Goal: Task Accomplishment & Management: Use online tool/utility

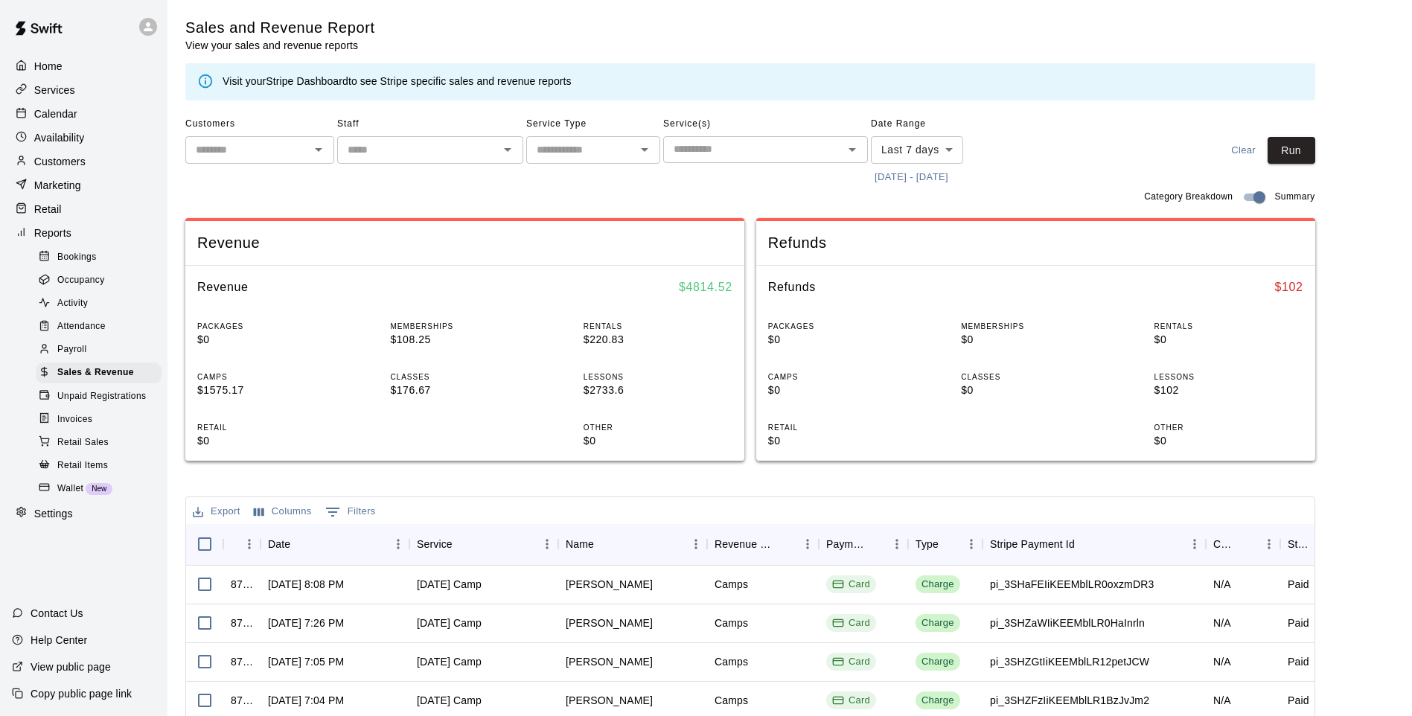
click at [924, 187] on button "[DATE] - [DATE]" at bounding box center [911, 177] width 81 height 23
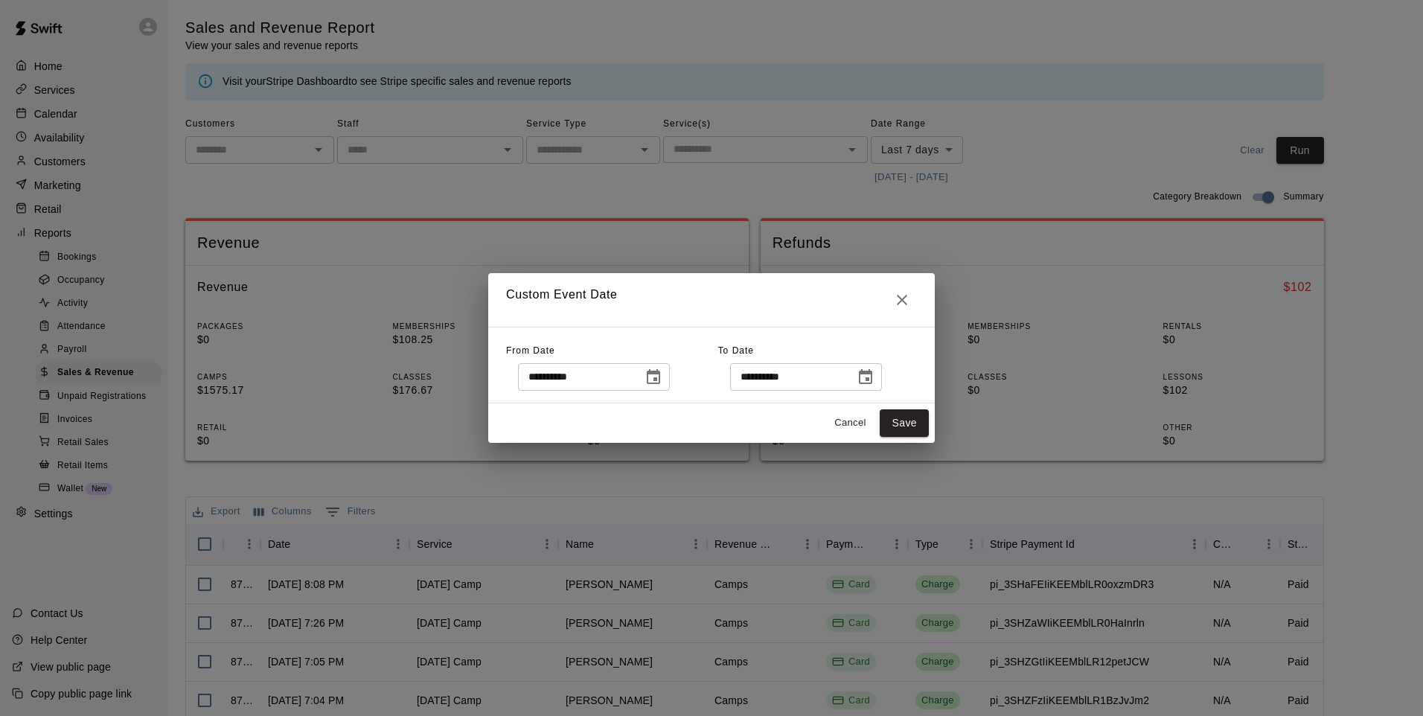
click at [662, 374] on icon "Choose date, selected date is Oct 6, 2025" at bounding box center [654, 377] width 18 height 18
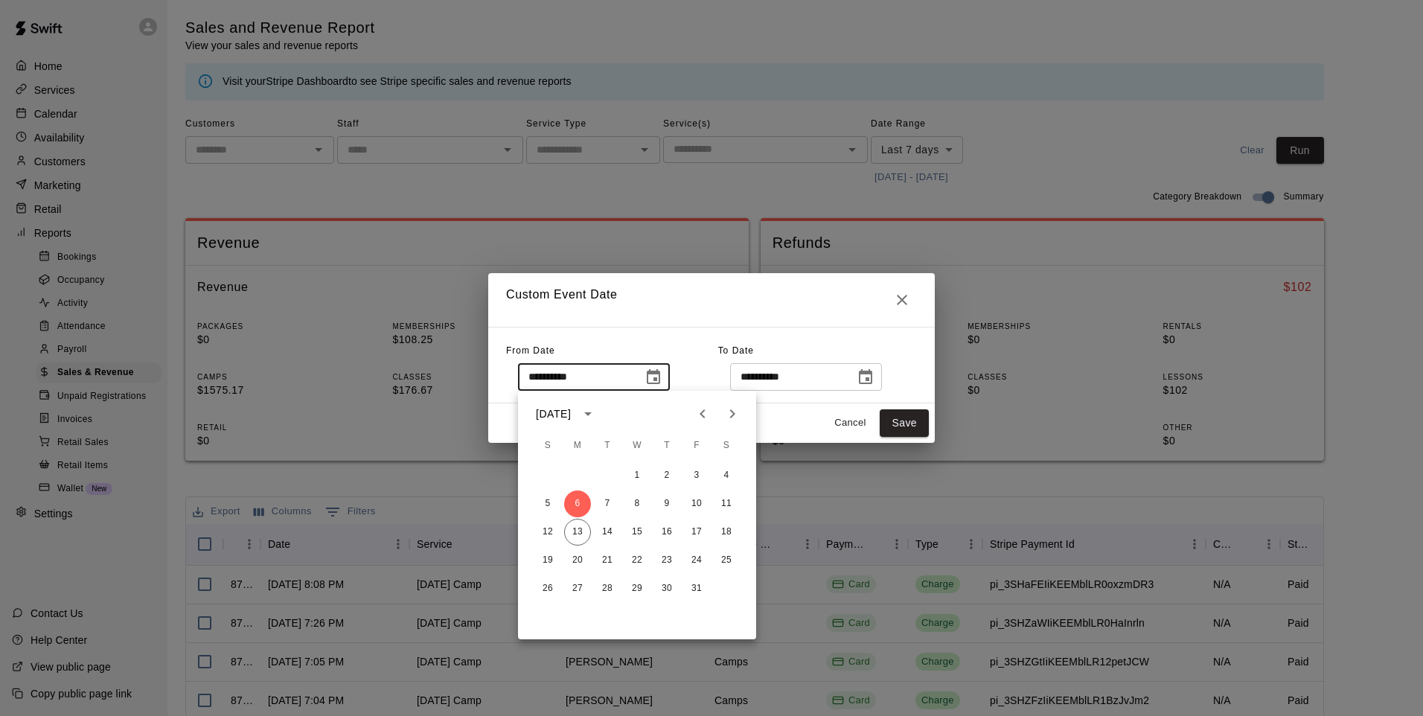
click at [710, 416] on icon "Previous month" at bounding box center [703, 414] width 18 height 18
click at [577, 467] on button "1" at bounding box center [577, 475] width 27 height 27
type input "**********"
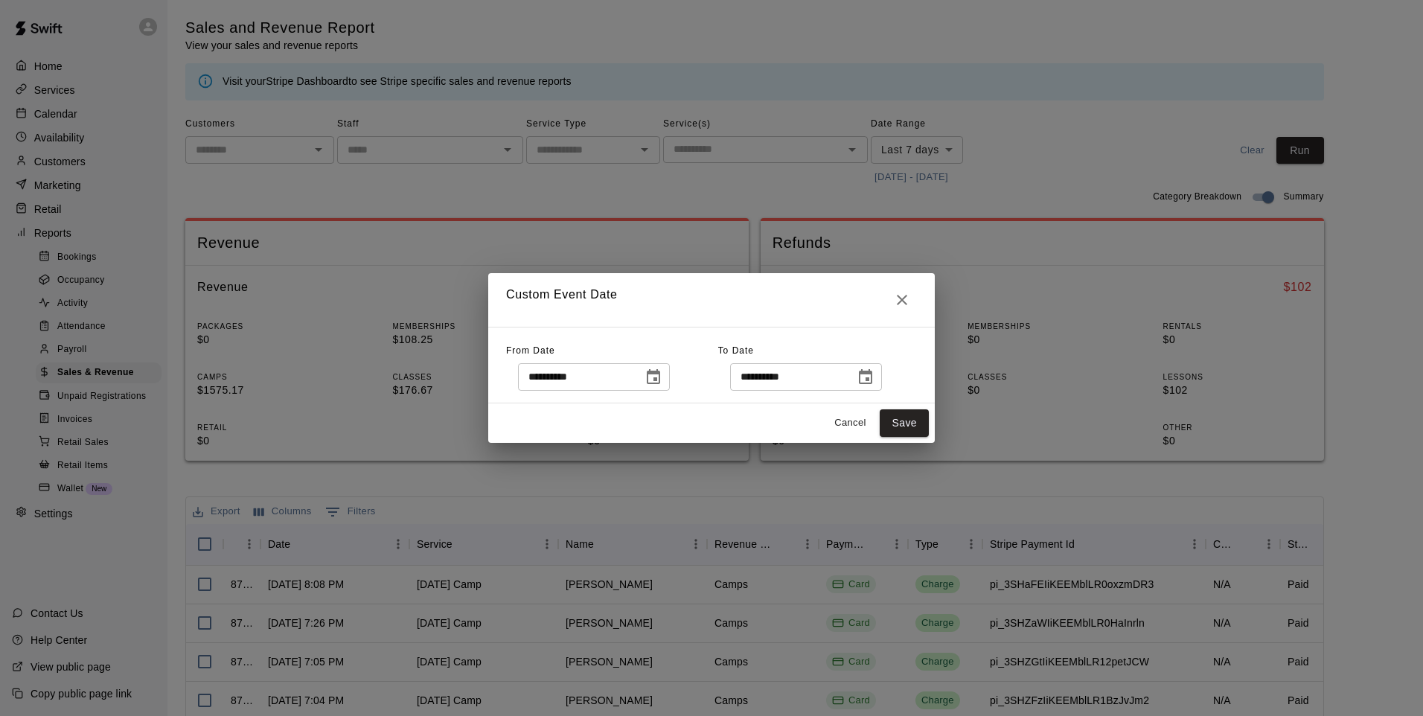
click at [875, 377] on icon "Choose date, selected date is Oct 13, 2025" at bounding box center [866, 377] width 18 height 18
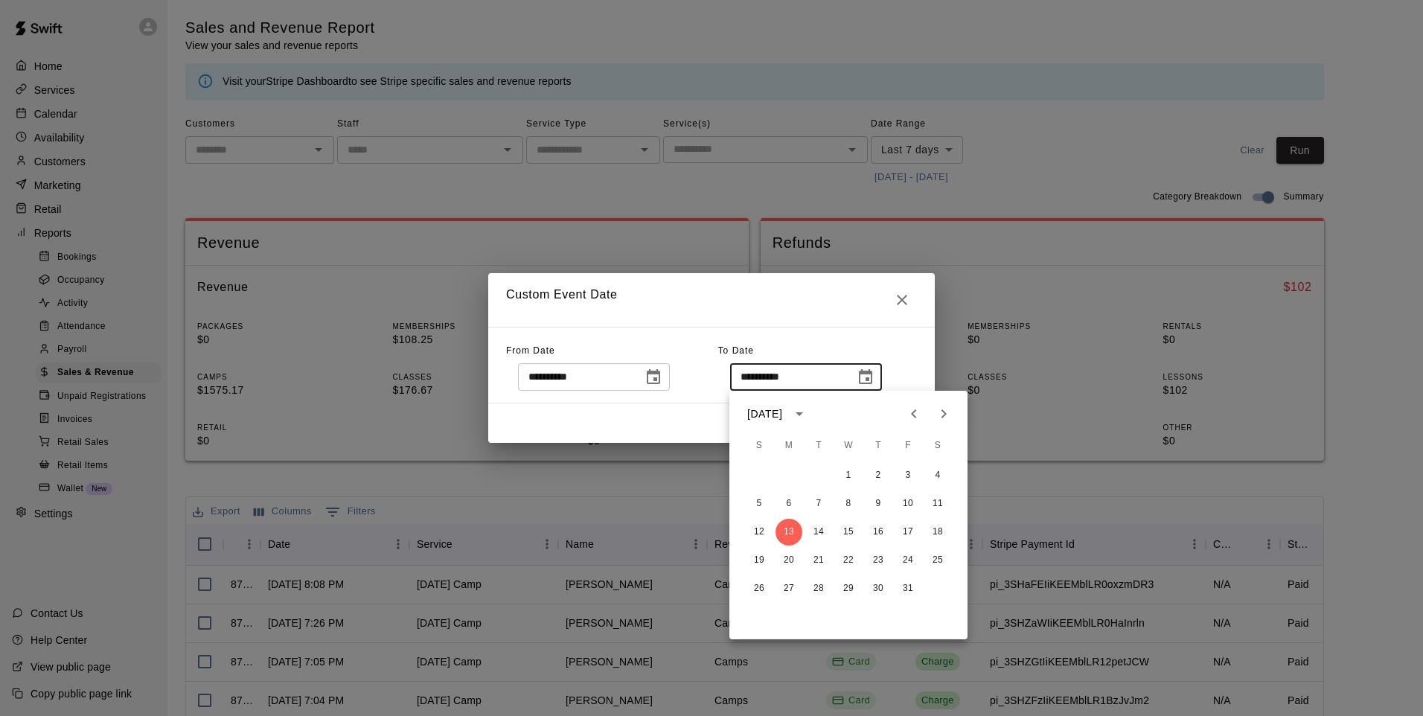
click at [906, 412] on icon "Previous month" at bounding box center [914, 414] width 18 height 18
click at [815, 586] on button "30" at bounding box center [818, 588] width 27 height 27
type input "**********"
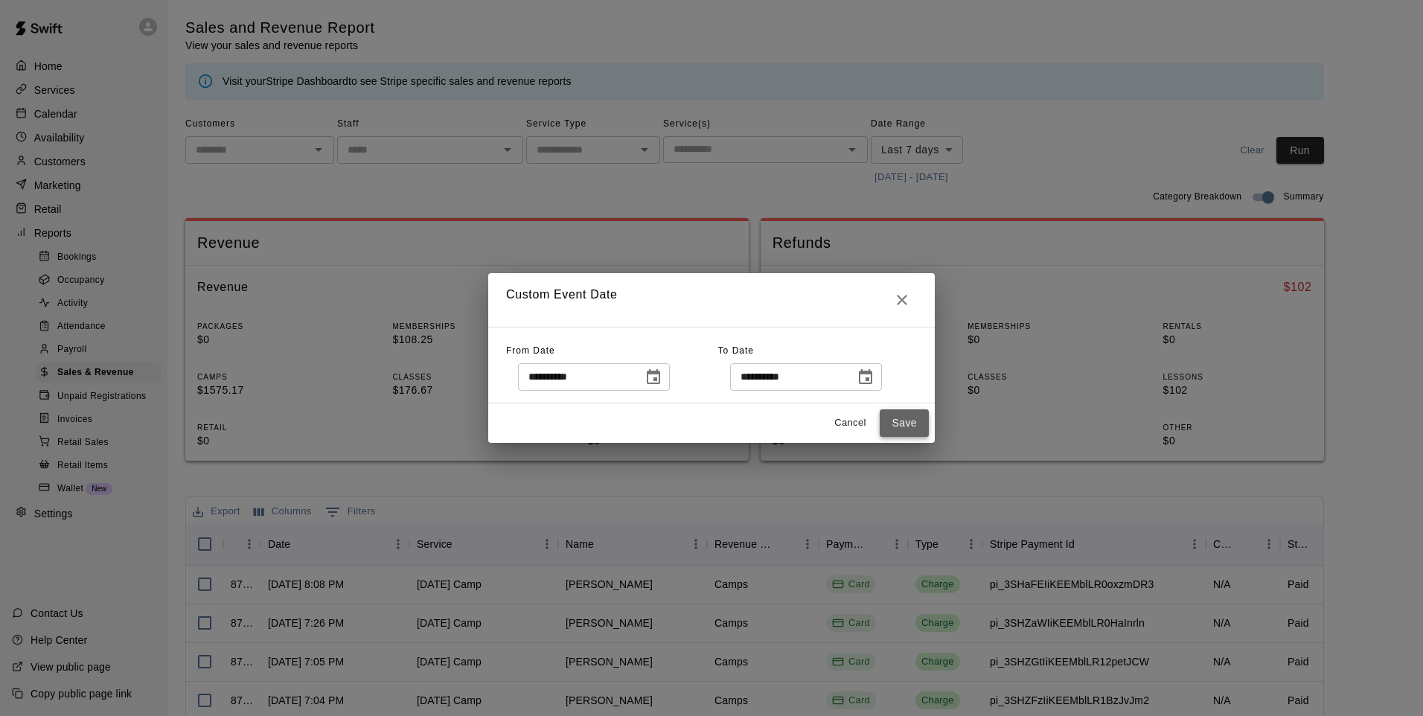
click at [895, 423] on button "Save" at bounding box center [904, 423] width 49 height 28
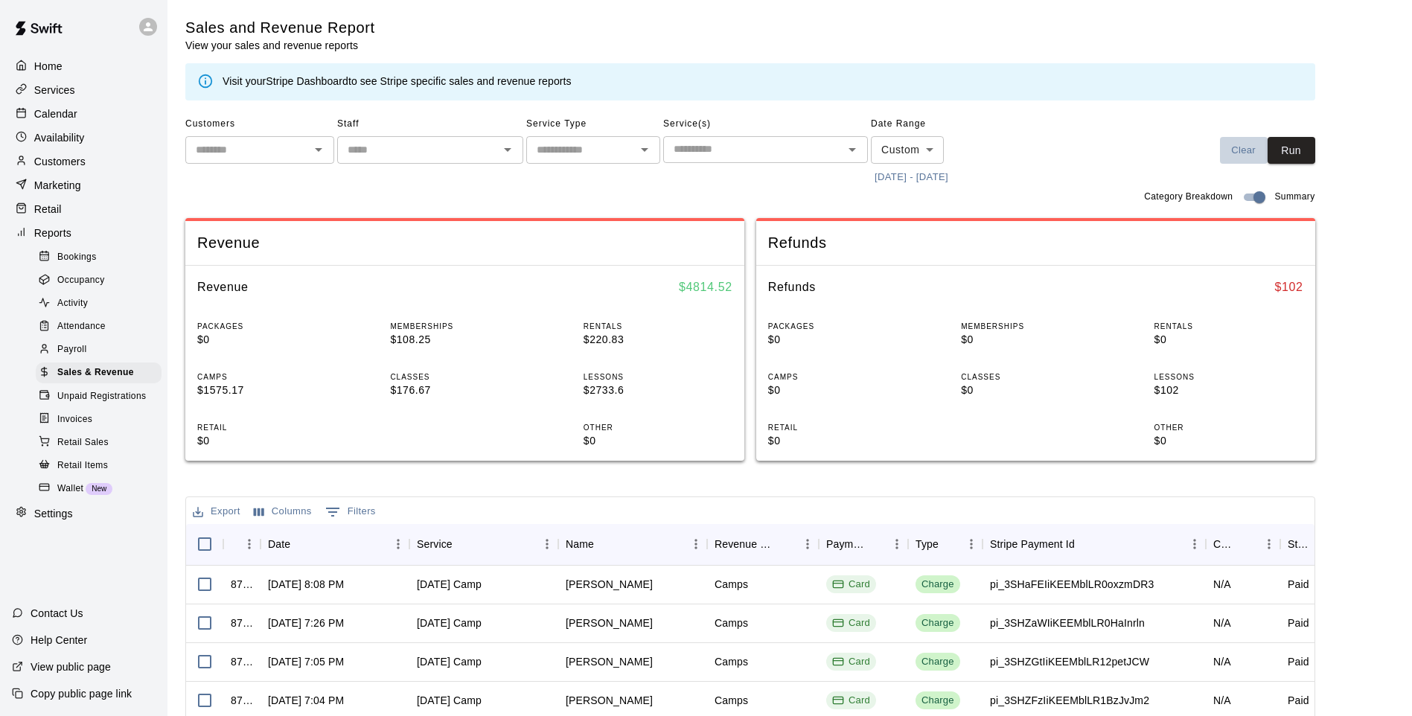
click at [1268, 160] on button "Clear" at bounding box center [1244, 151] width 48 height 28
type input "****"
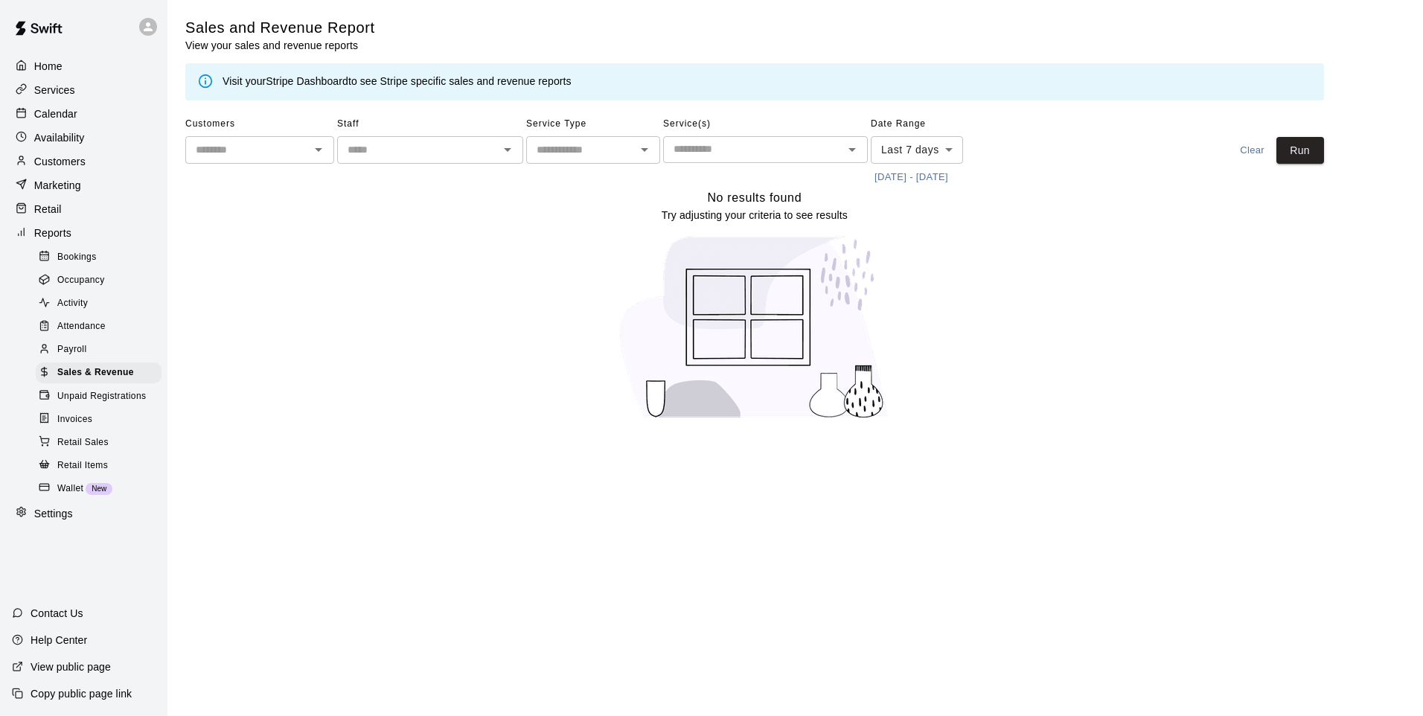
click at [926, 174] on button "[DATE] - [DATE]" at bounding box center [911, 177] width 81 height 23
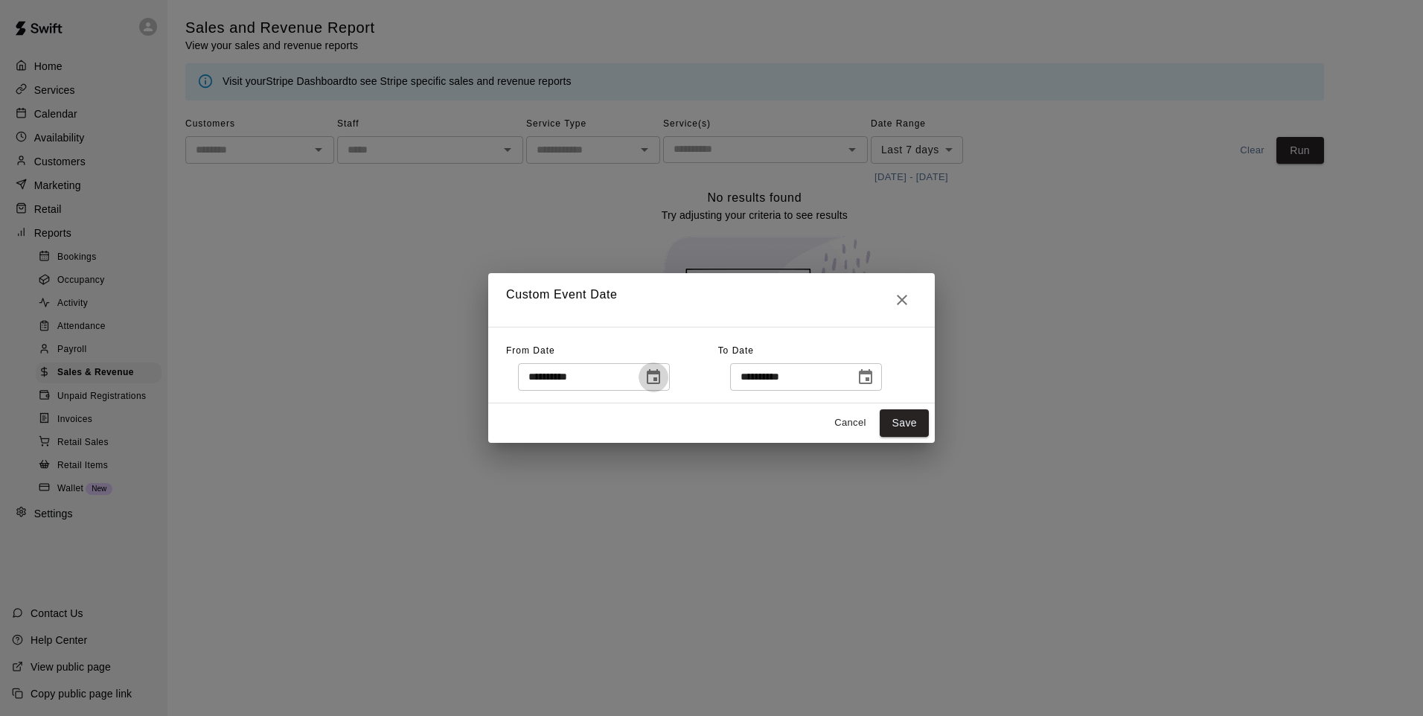
click at [660, 379] on icon "Choose date, selected date is Oct 6, 2025" at bounding box center [653, 376] width 13 height 15
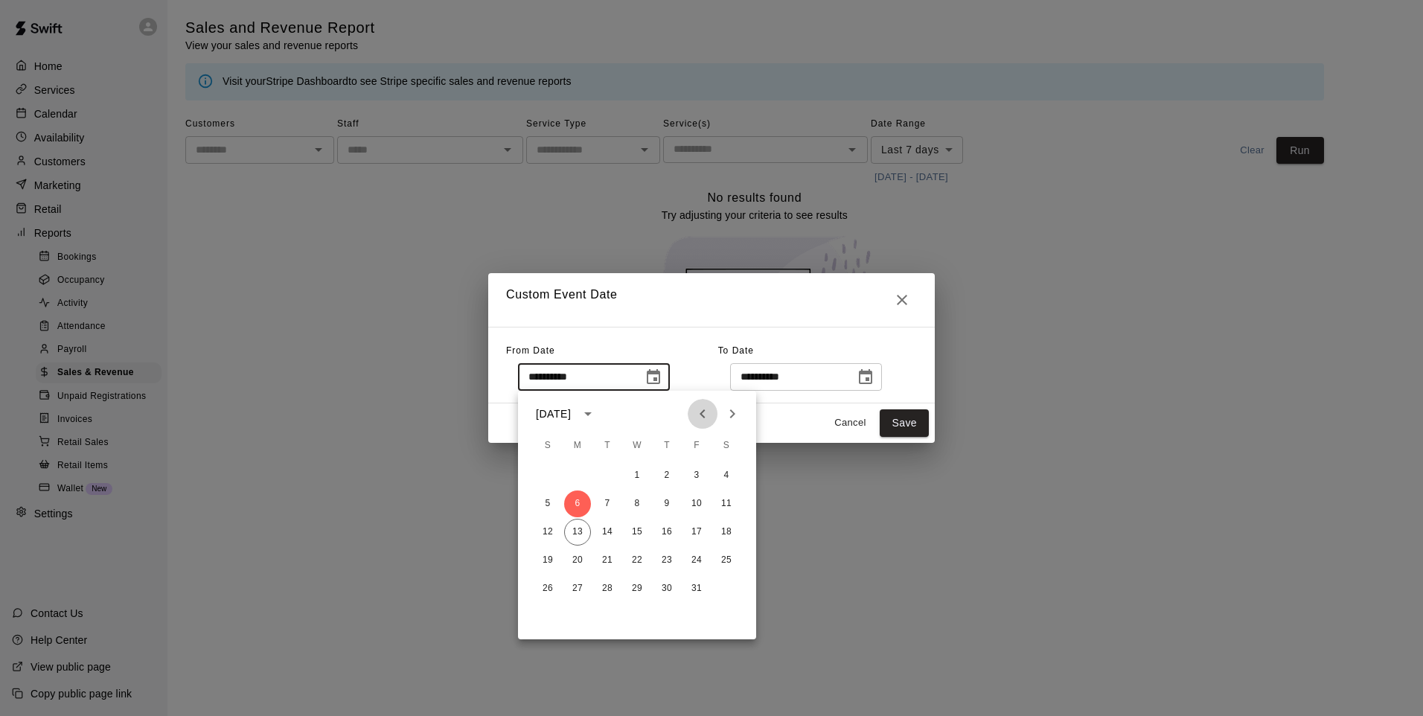
click at [698, 414] on icon "Previous month" at bounding box center [703, 414] width 18 height 18
click at [576, 473] on button "1" at bounding box center [577, 475] width 27 height 27
type input "**********"
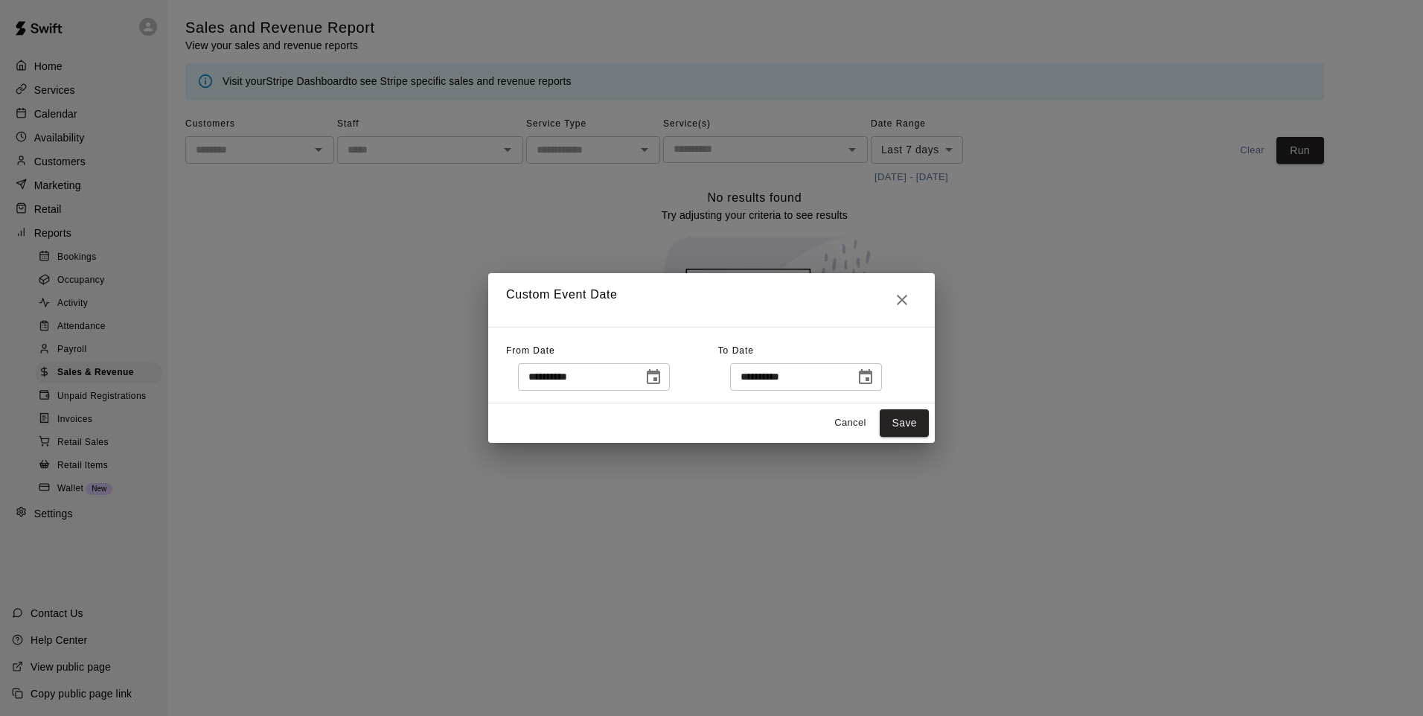
click at [872, 378] on icon "Choose date, selected date is Oct 13, 2025" at bounding box center [865, 376] width 13 height 15
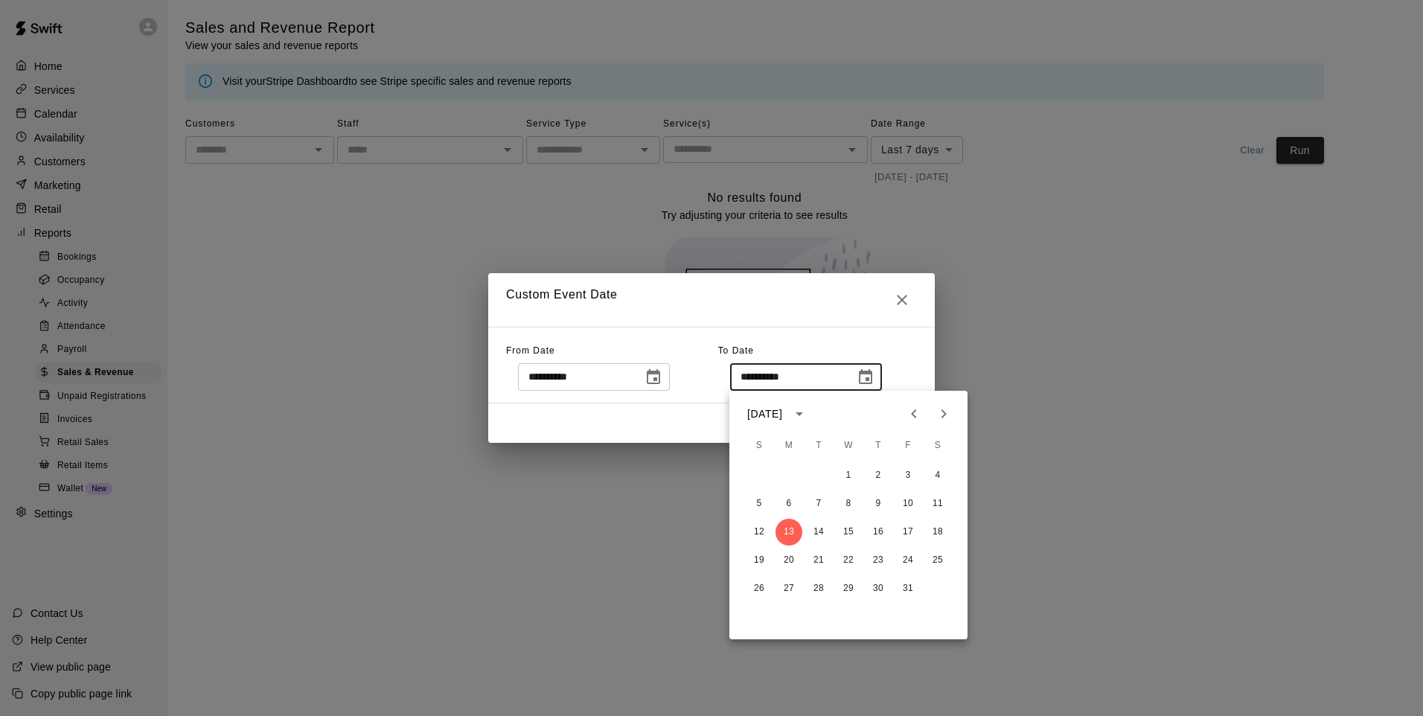
click at [918, 416] on icon "Previous month" at bounding box center [914, 414] width 18 height 18
click at [818, 589] on button "30" at bounding box center [818, 588] width 27 height 27
type input "**********"
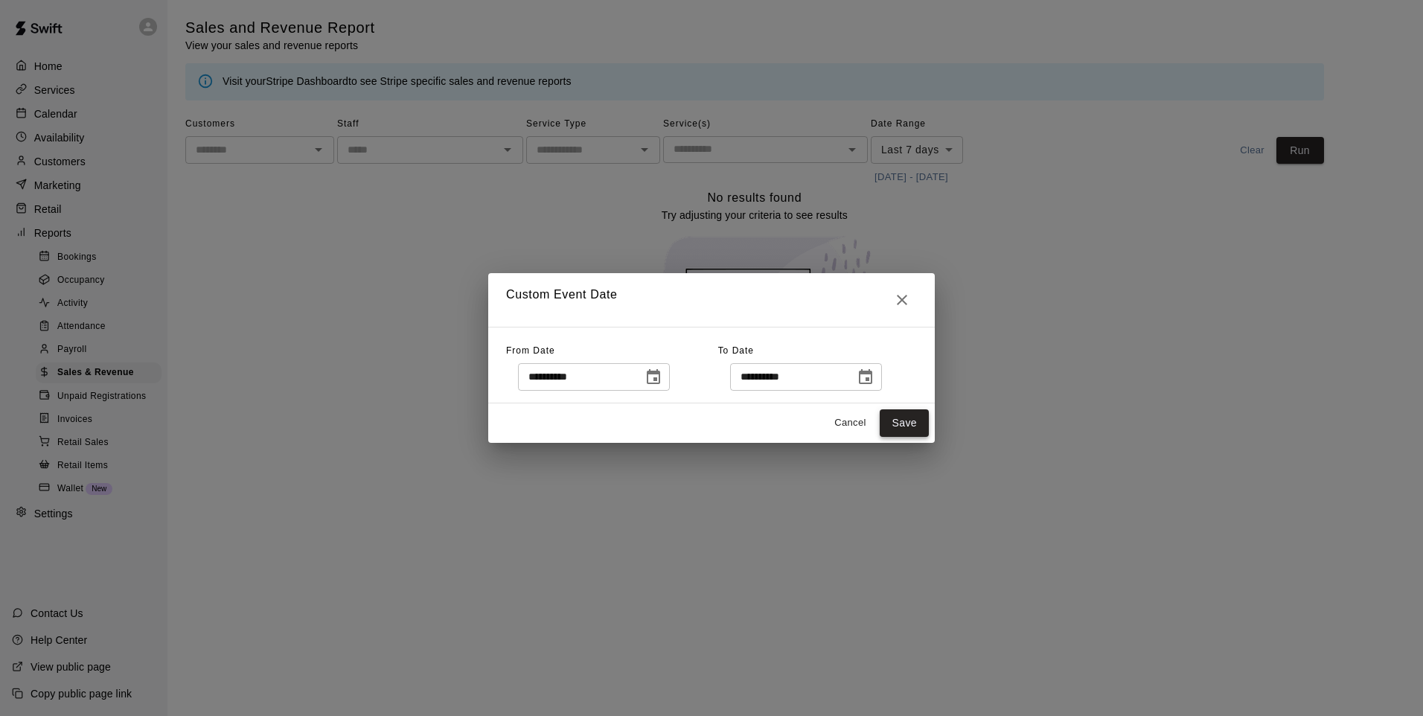
click at [901, 421] on button "Save" at bounding box center [904, 423] width 49 height 28
type input "******"
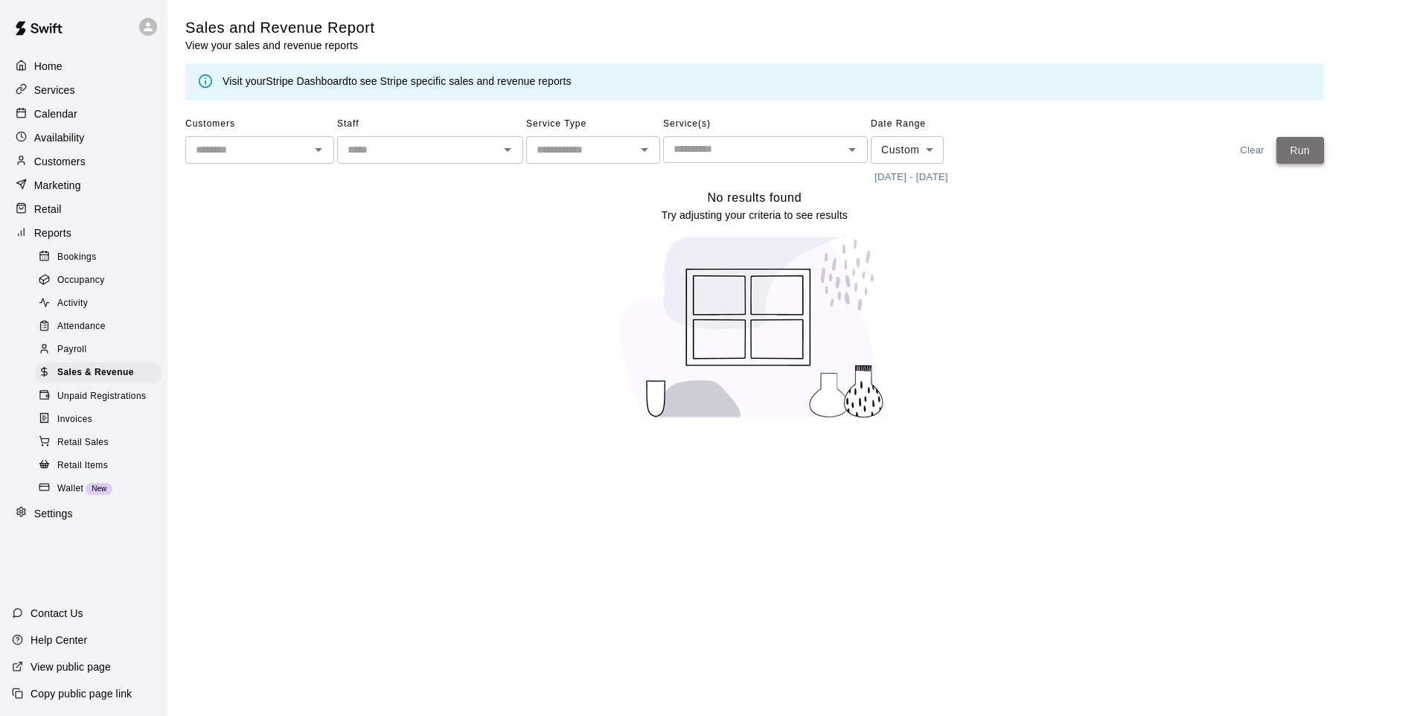
click at [1300, 153] on button "Run" at bounding box center [1300, 151] width 48 height 28
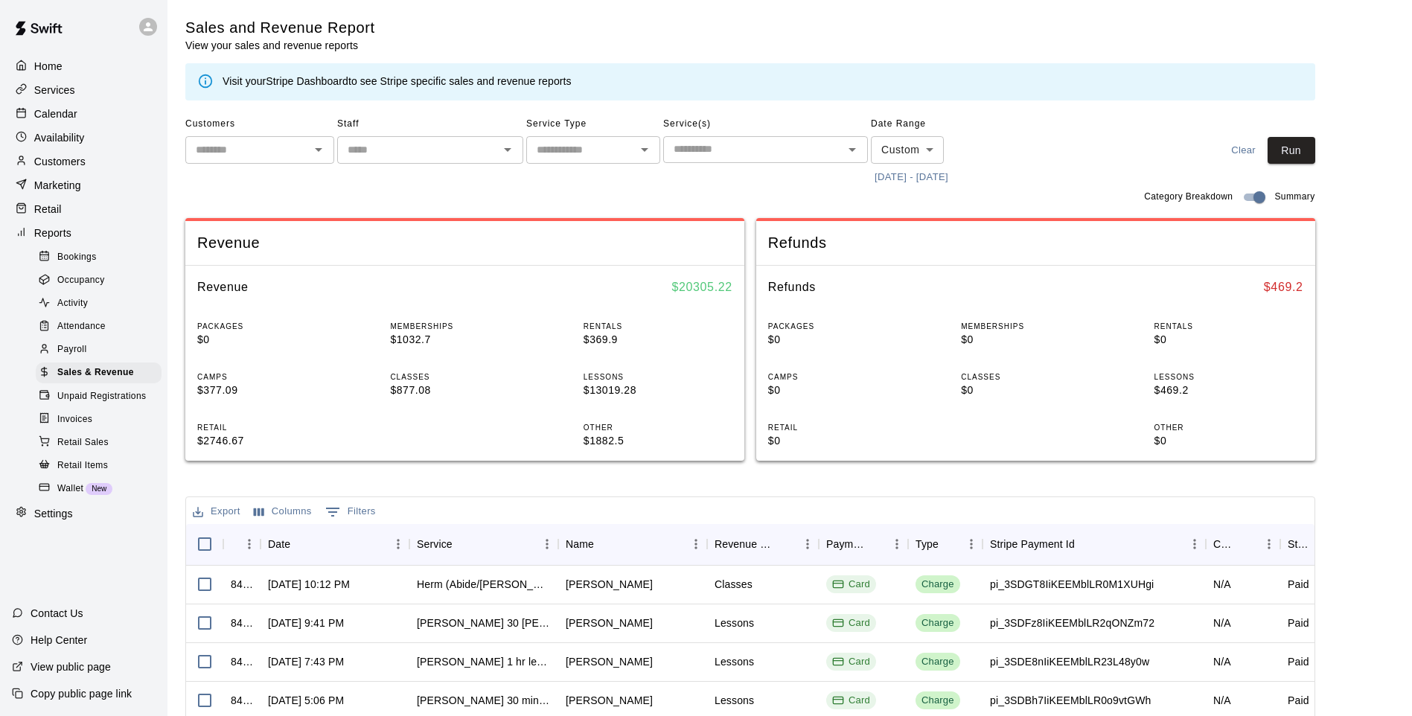
click at [910, 138] on body "Home Services Calendar Availability Customers Marketing Retail Reports Bookings…" at bounding box center [706, 511] width 1412 height 1023
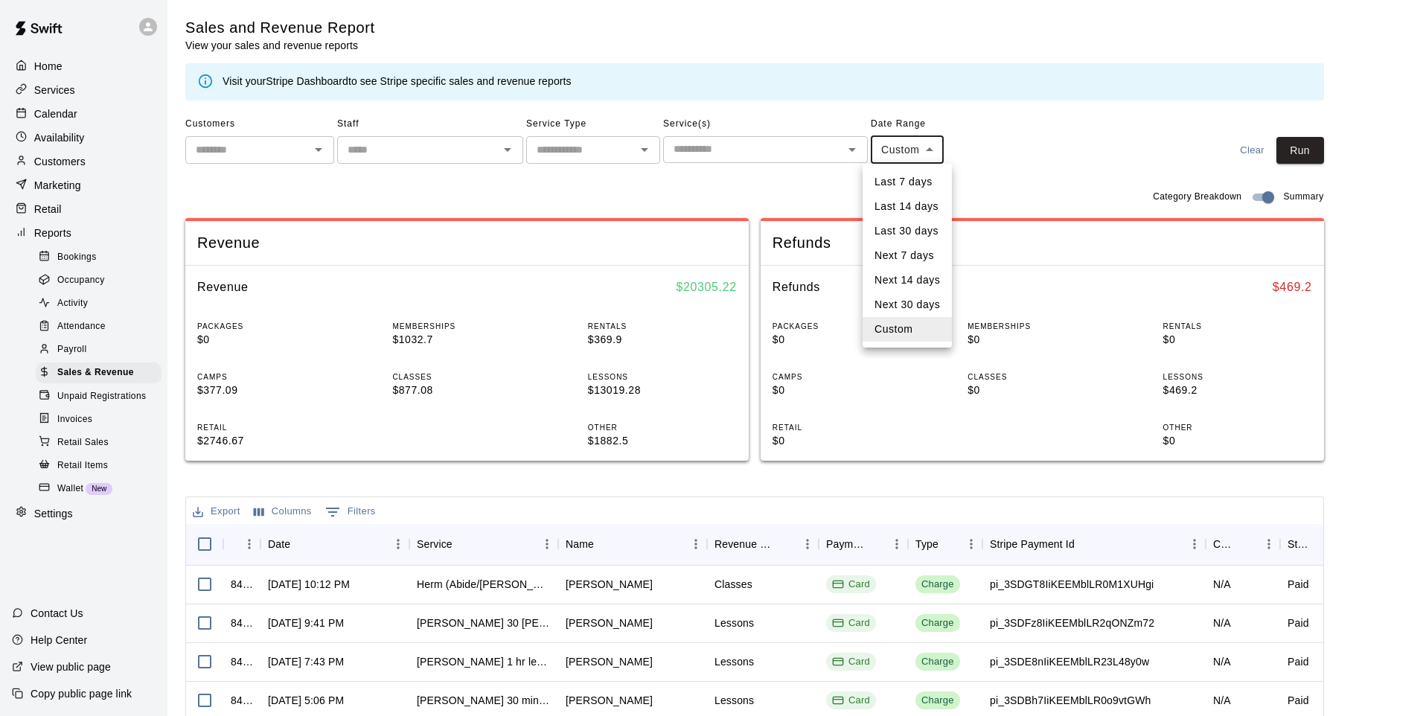
click at [959, 169] on div at bounding box center [711, 358] width 1423 height 716
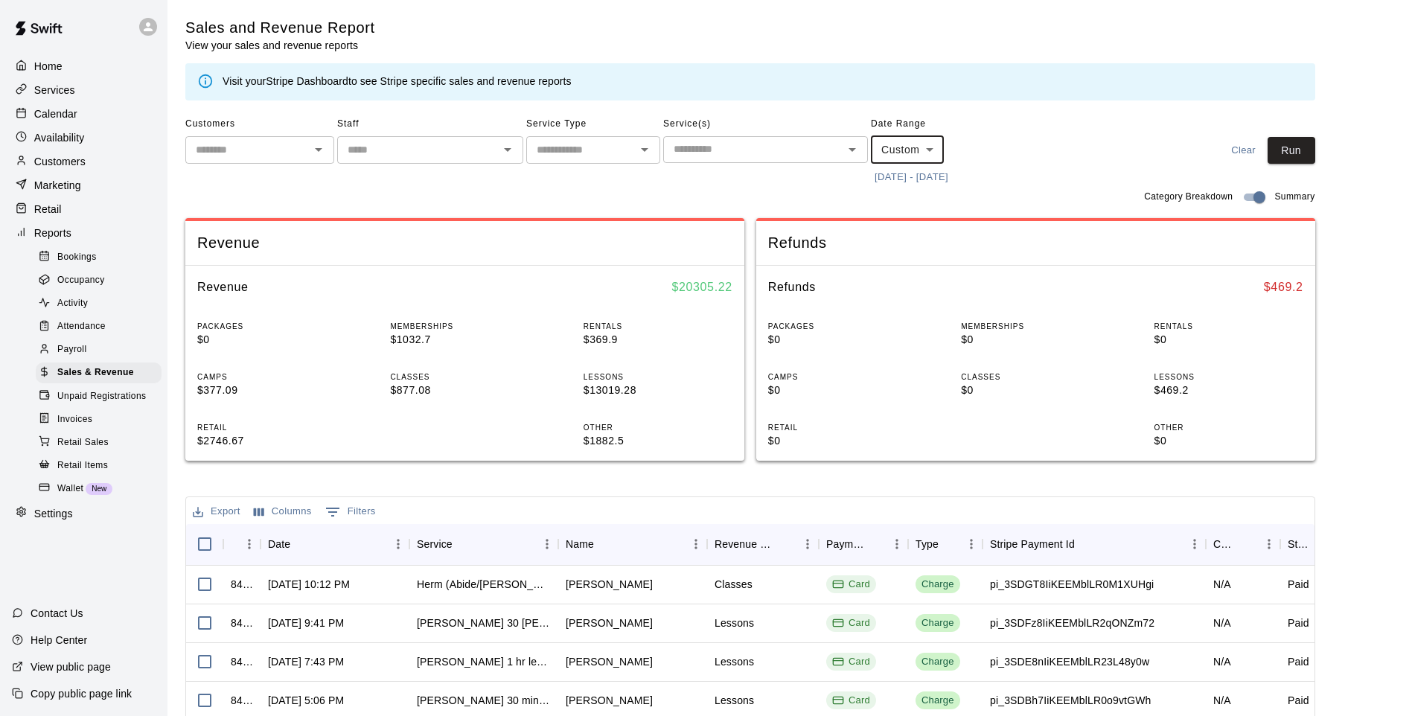
click at [952, 174] on button "[DATE] - [DATE]" at bounding box center [911, 177] width 81 height 23
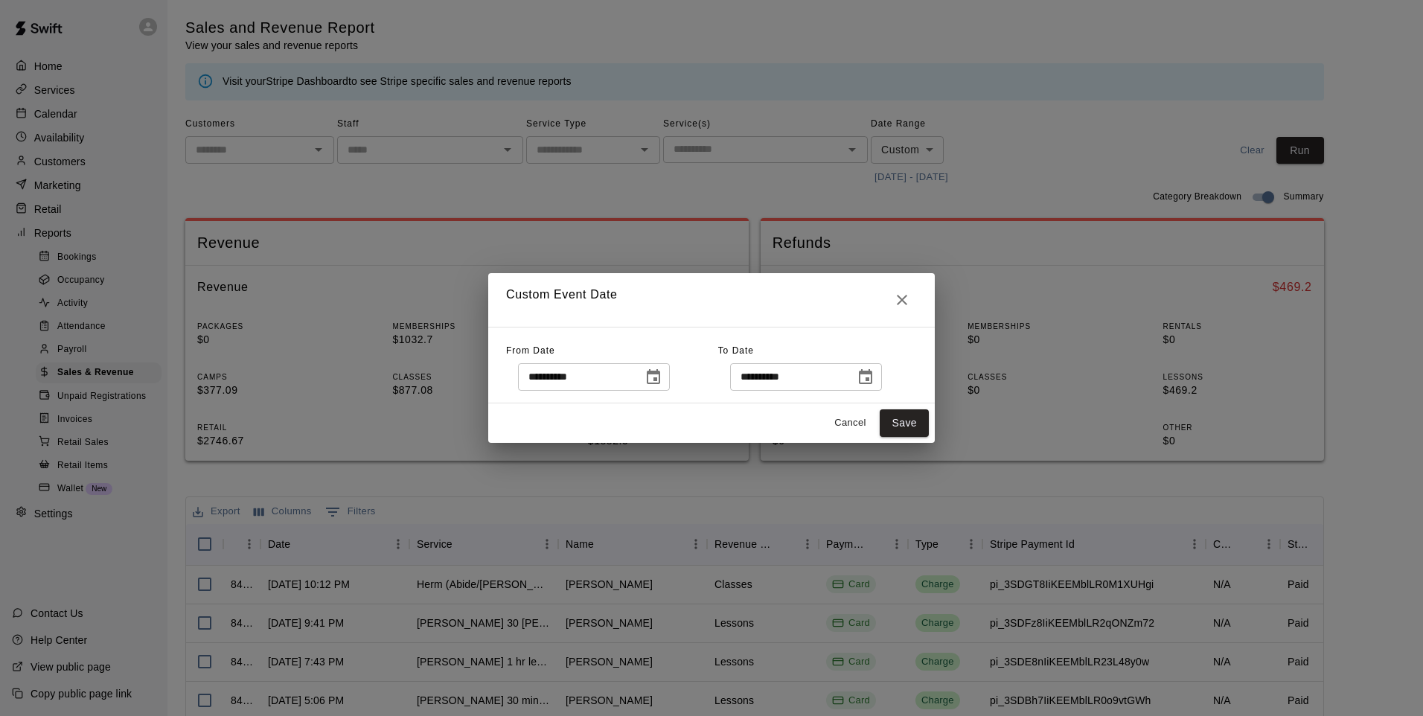
click at [662, 368] on icon "Choose date, selected date is Sep 1, 2025" at bounding box center [654, 377] width 18 height 18
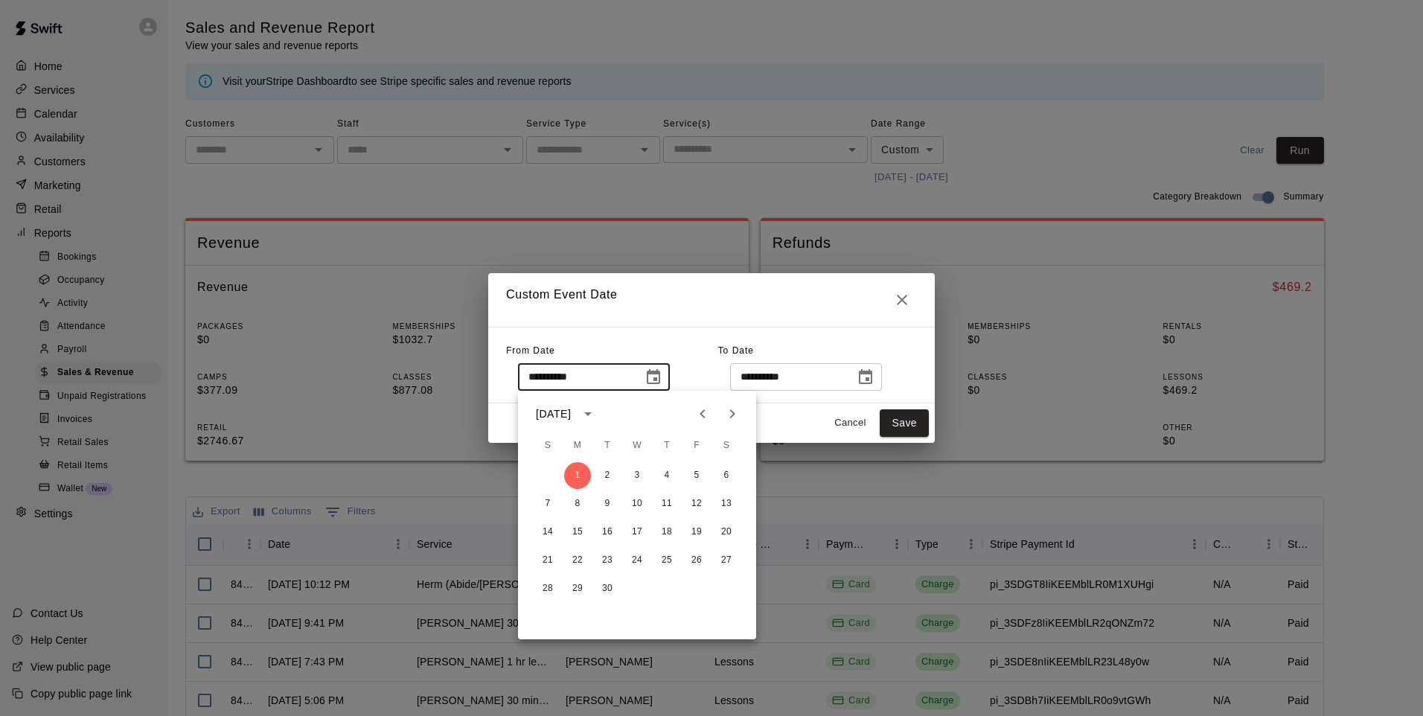
click at [705, 418] on icon "Previous month" at bounding box center [703, 414] width 18 height 18
click at [689, 473] on button "1" at bounding box center [696, 475] width 27 height 27
type input "**********"
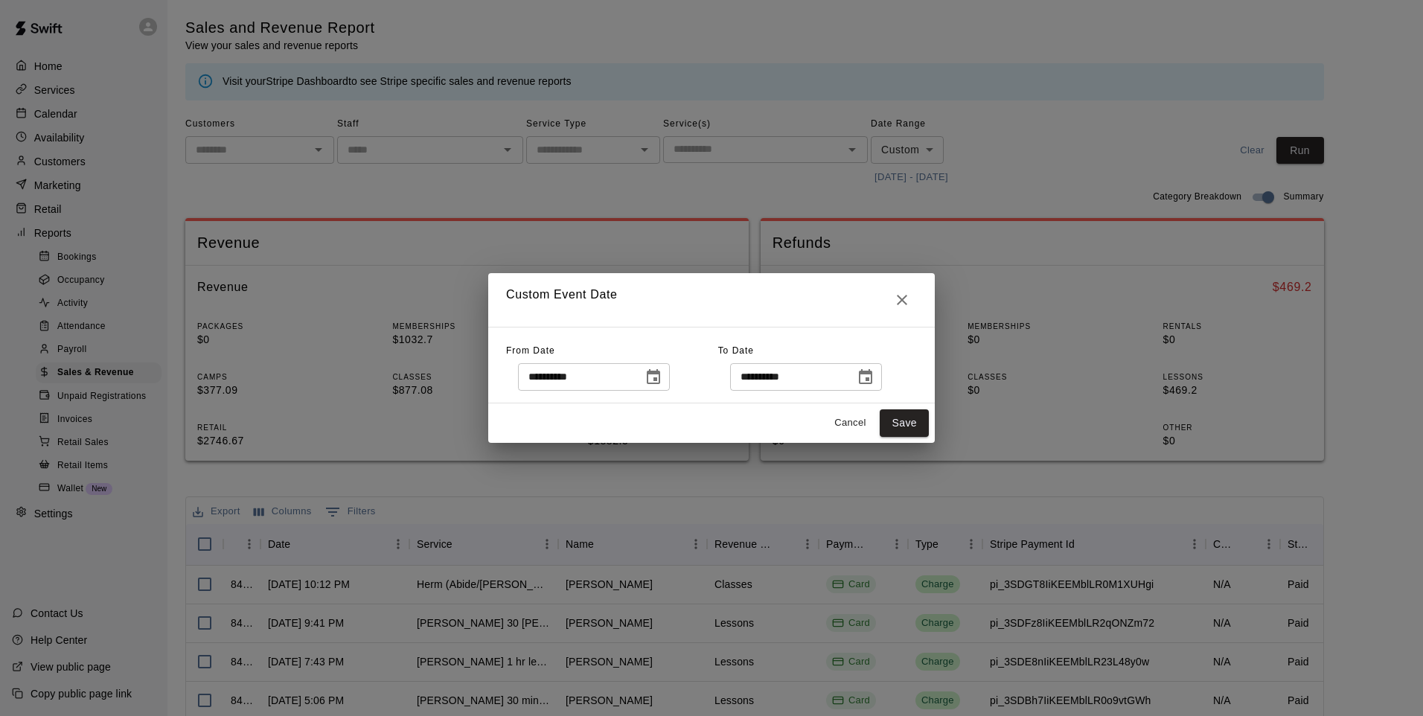
click at [875, 374] on icon "Choose date, selected date is Sep 30, 2025" at bounding box center [866, 377] width 18 height 18
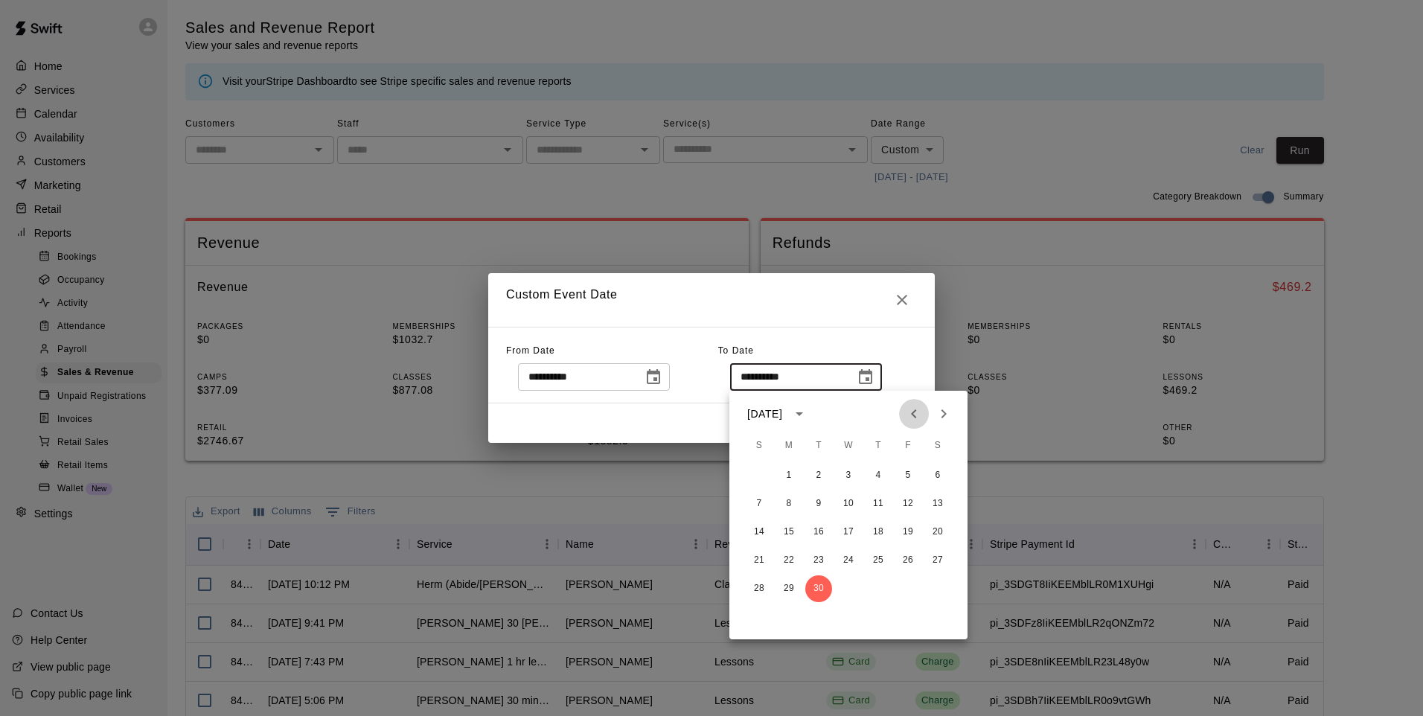
click at [912, 412] on icon "Previous month" at bounding box center [914, 414] width 18 height 18
drag, startPoint x: 756, startPoint y: 618, endPoint x: 767, endPoint y: 607, distance: 15.3
click at [755, 620] on button "31" at bounding box center [759, 617] width 27 height 27
type input "**********"
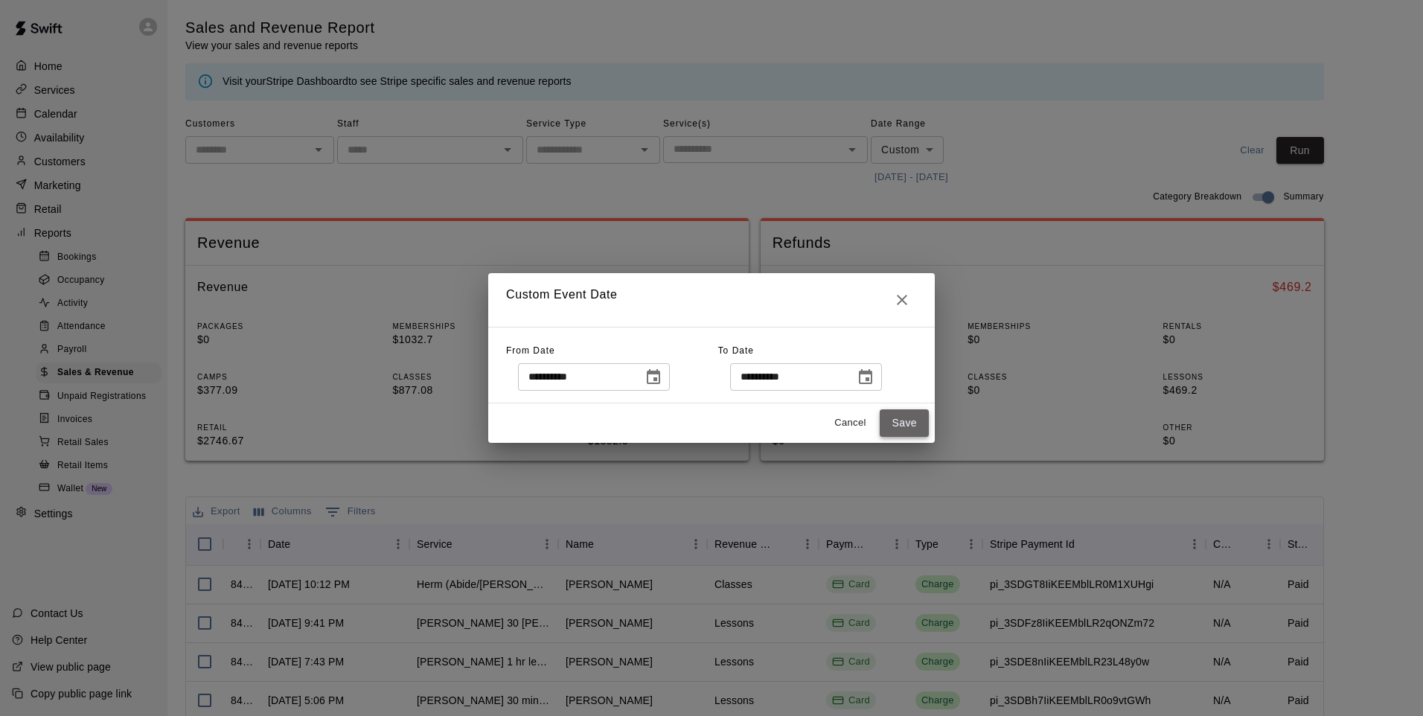
click at [899, 432] on button "Save" at bounding box center [904, 423] width 49 height 28
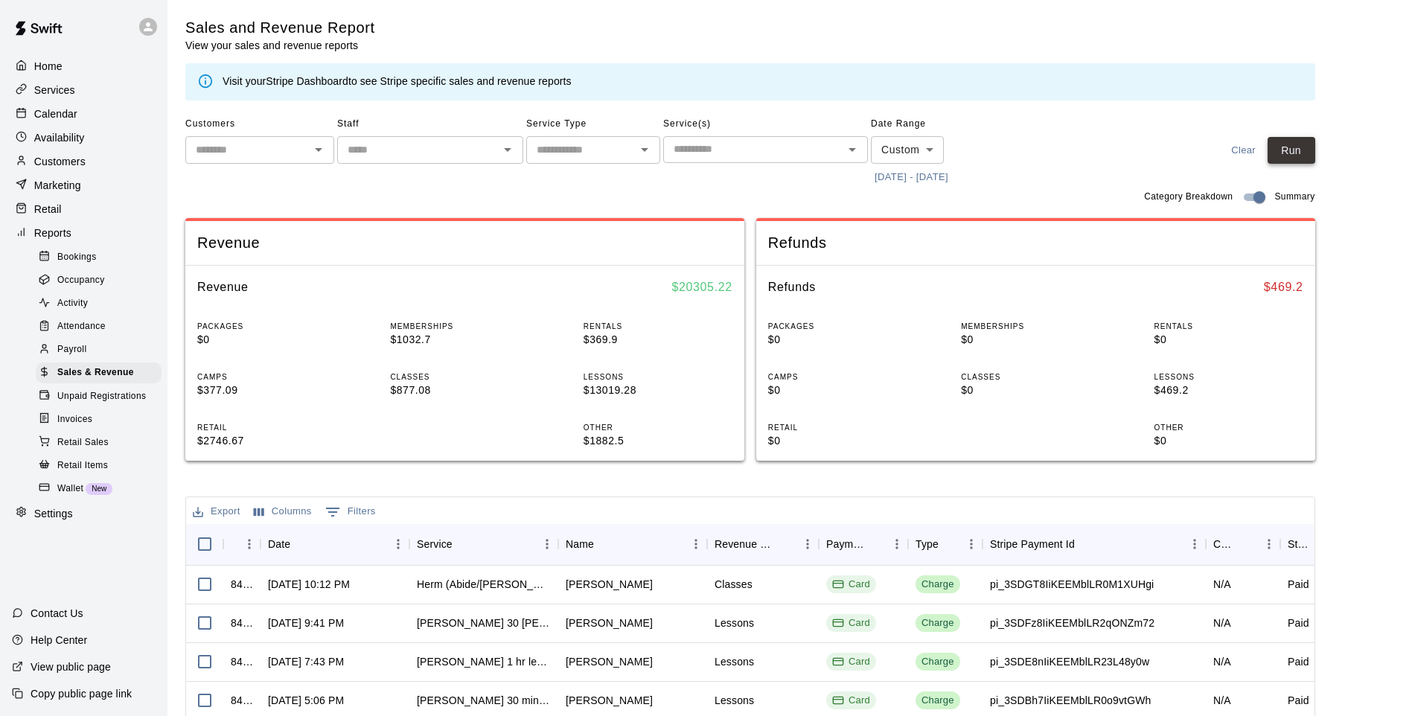
click at [1293, 150] on button "Run" at bounding box center [1292, 151] width 48 height 28
click at [651, 157] on icon "Open" at bounding box center [645, 150] width 18 height 18
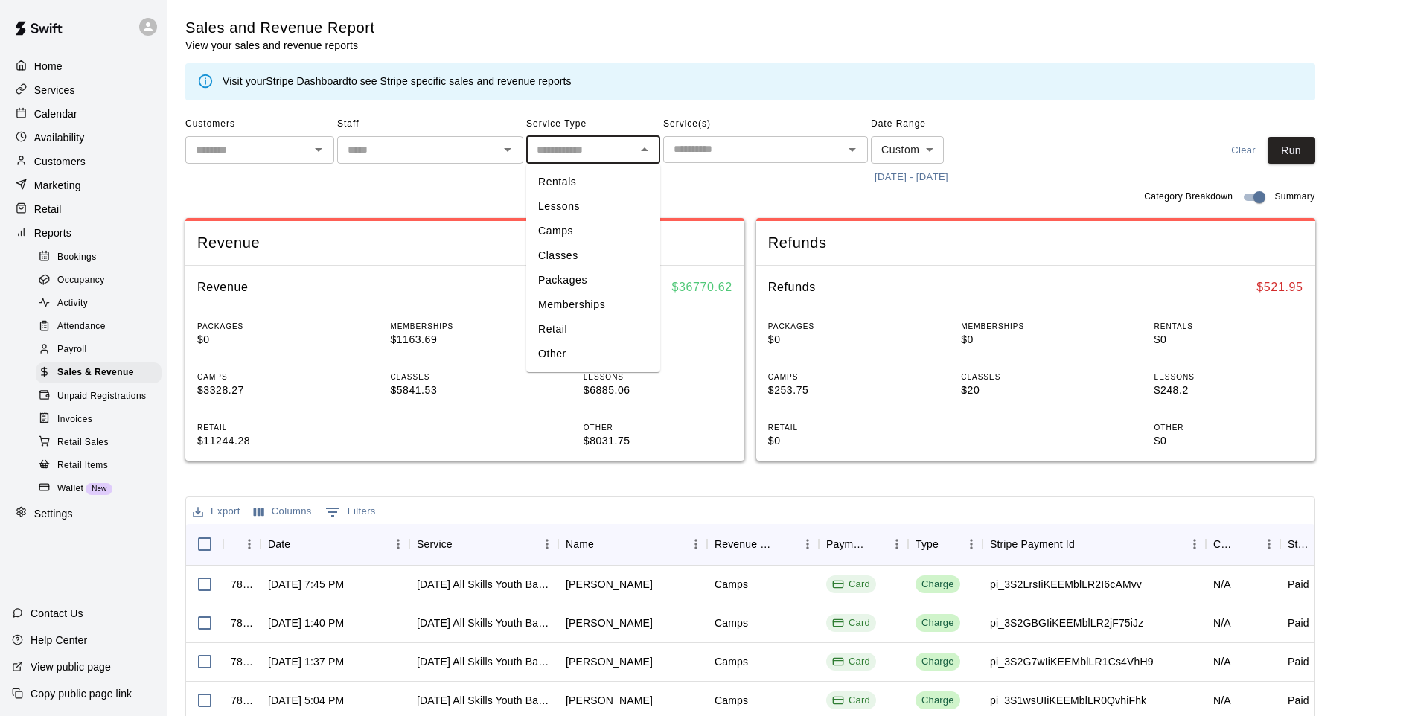
click at [907, 148] on body "Home Services Calendar Availability Customers Marketing Retail Reports Bookings…" at bounding box center [706, 511] width 1412 height 1023
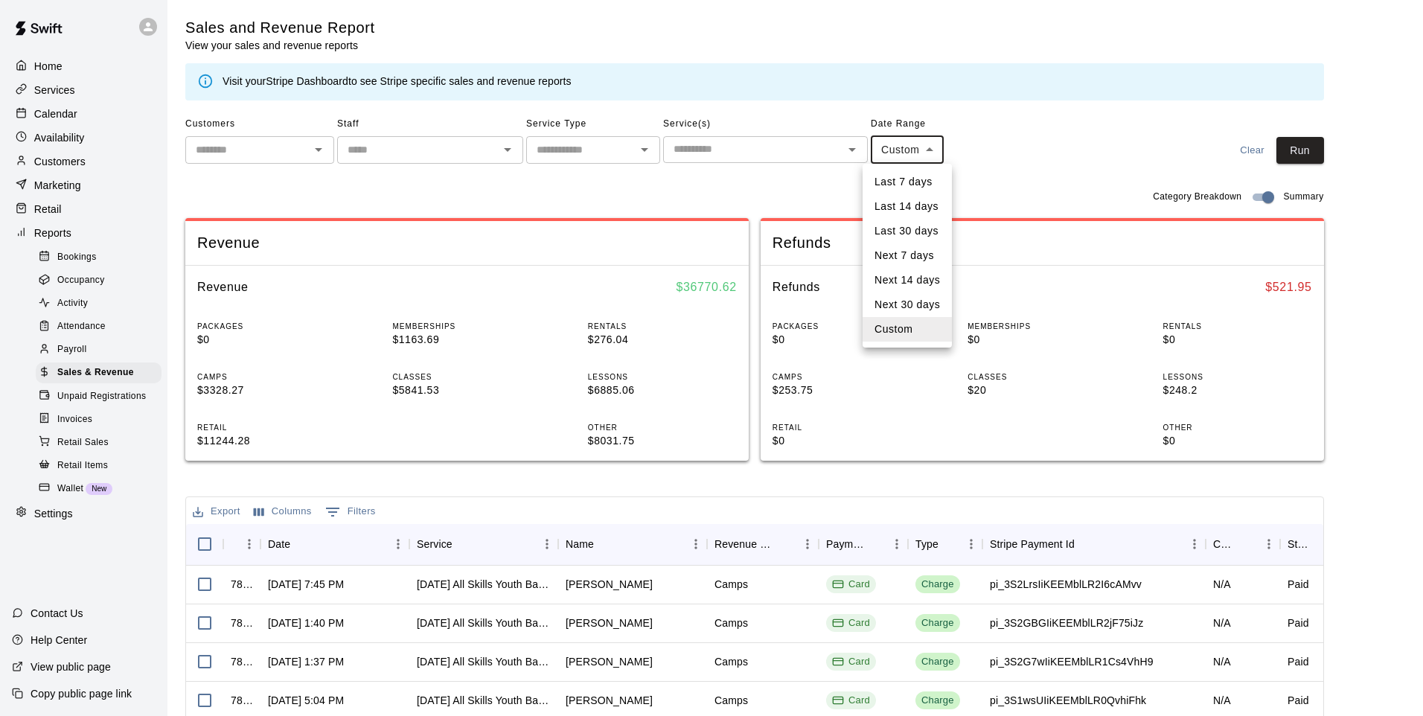
click at [965, 176] on div at bounding box center [711, 358] width 1423 height 716
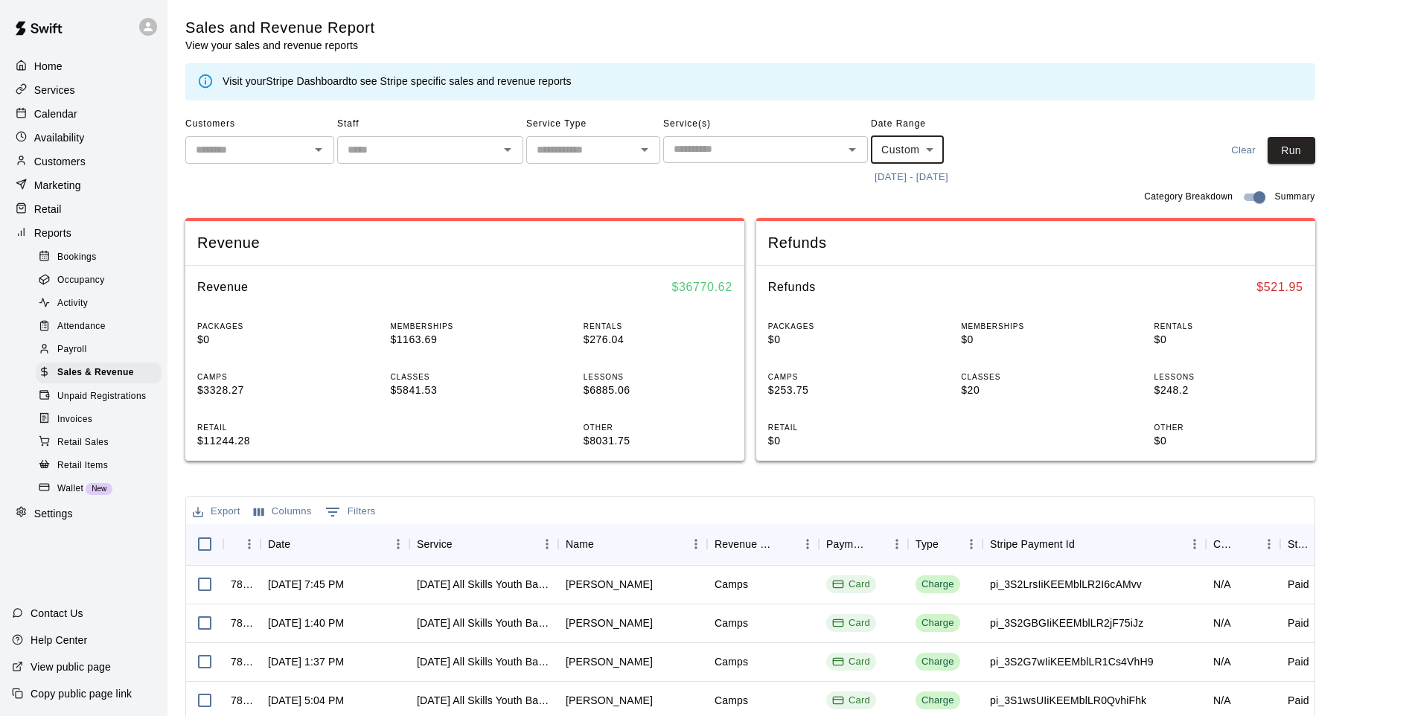
click at [952, 177] on button "[DATE] - [DATE]" at bounding box center [911, 177] width 81 height 23
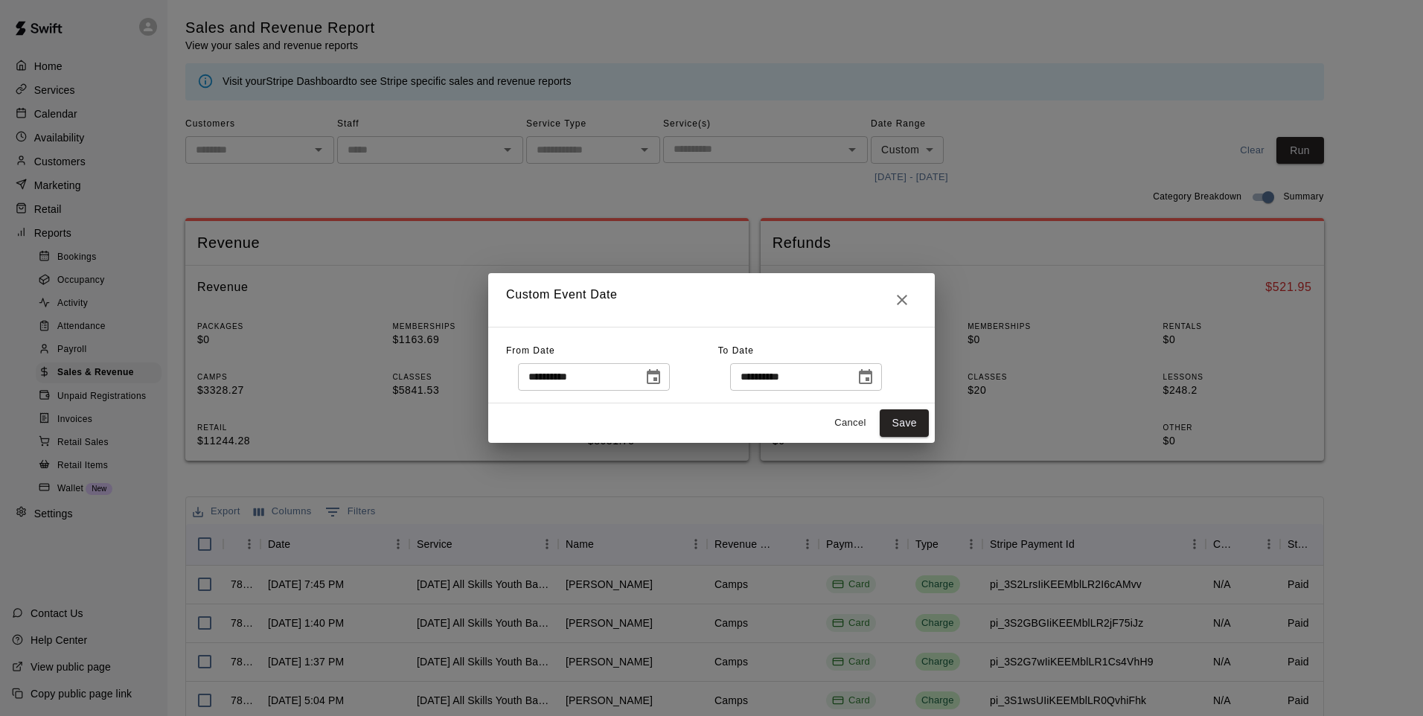
click at [662, 375] on icon "Choose date, selected date is Aug 1, 2025" at bounding box center [654, 377] width 18 height 18
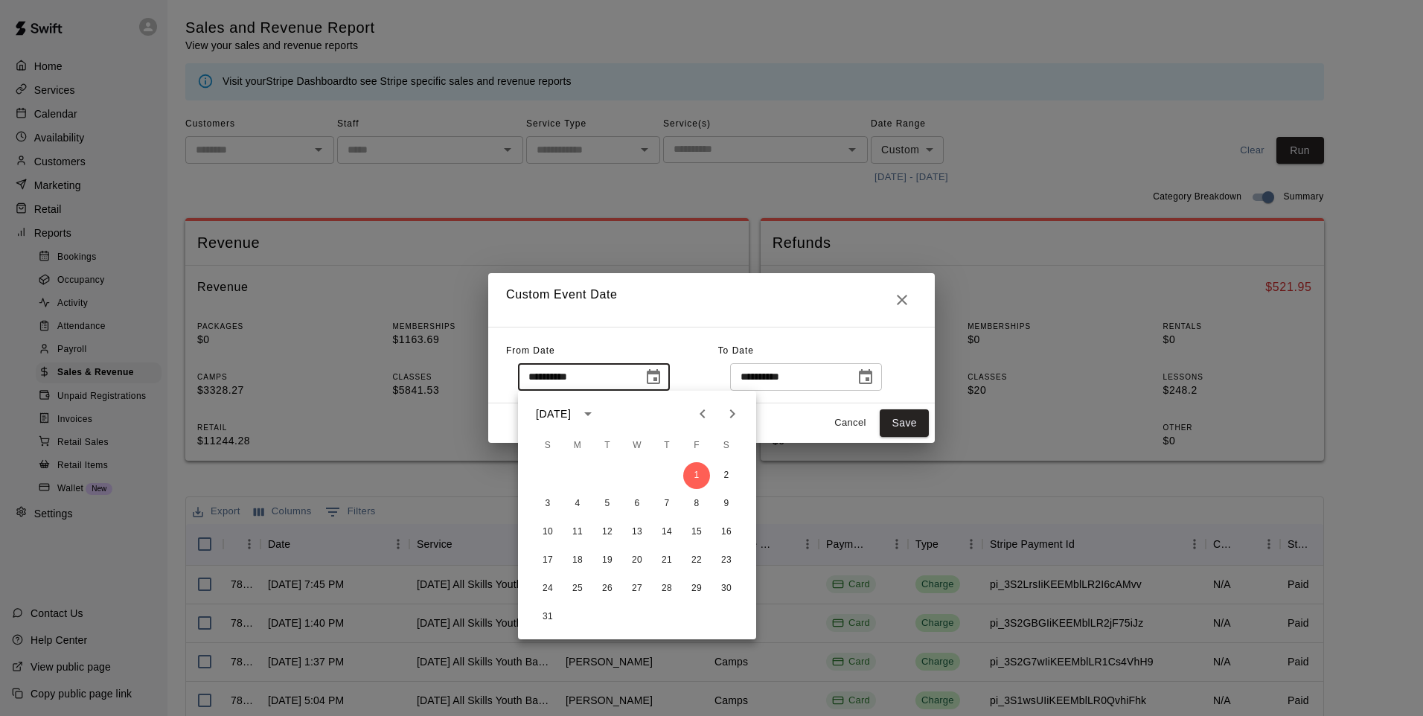
click at [698, 411] on icon "Previous month" at bounding box center [703, 414] width 18 height 18
click at [670, 472] on button "1" at bounding box center [666, 475] width 27 height 27
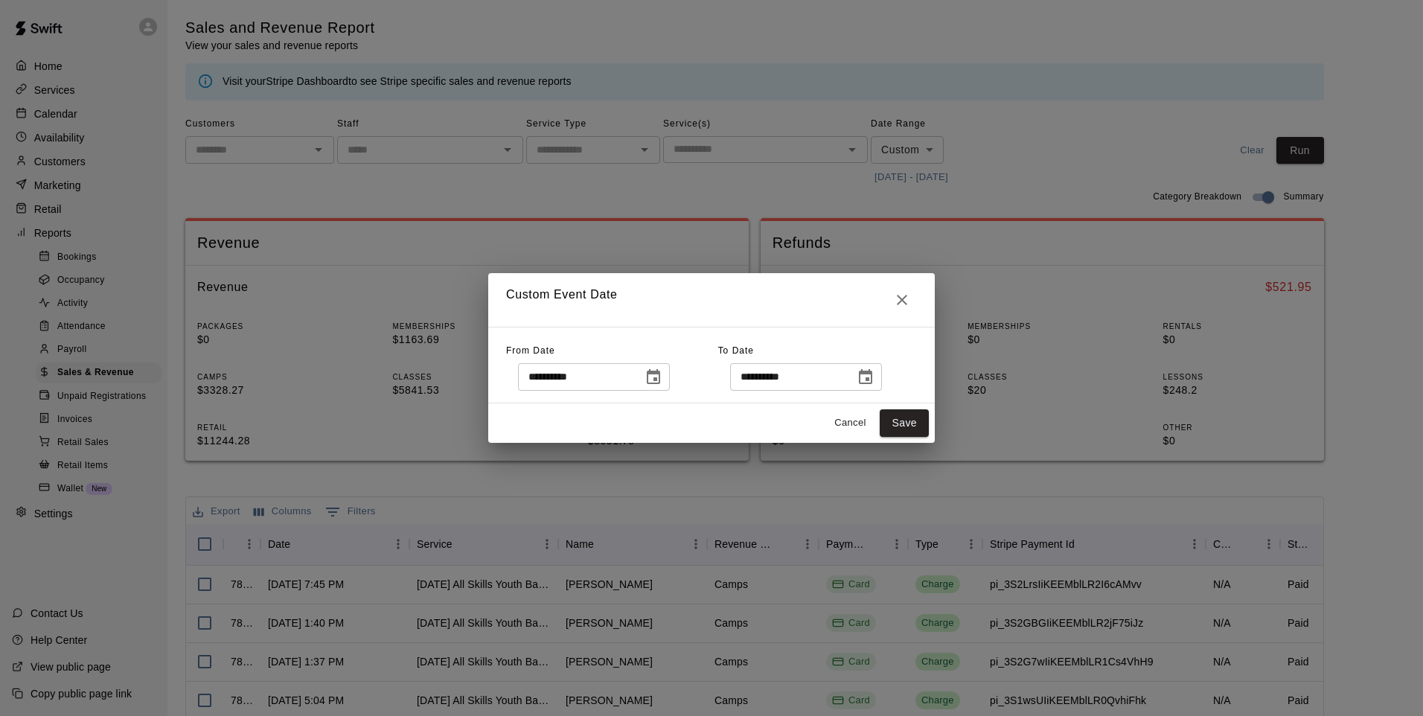
type input "**********"
click at [875, 376] on icon "Choose date, selected date is Aug 31, 2025" at bounding box center [866, 377] width 18 height 18
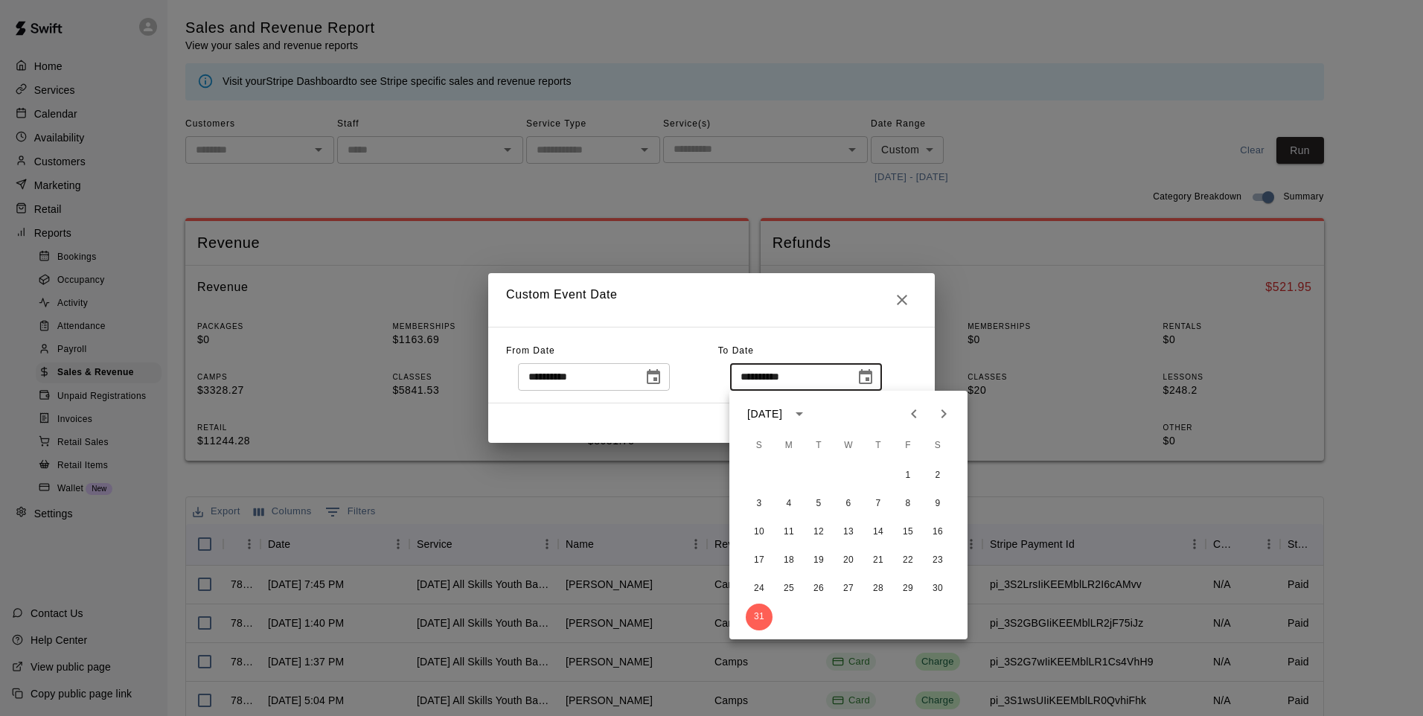
click at [942, 418] on icon "Next month" at bounding box center [944, 413] width 5 height 9
click at [819, 587] on button "30" at bounding box center [818, 588] width 27 height 27
type input "**********"
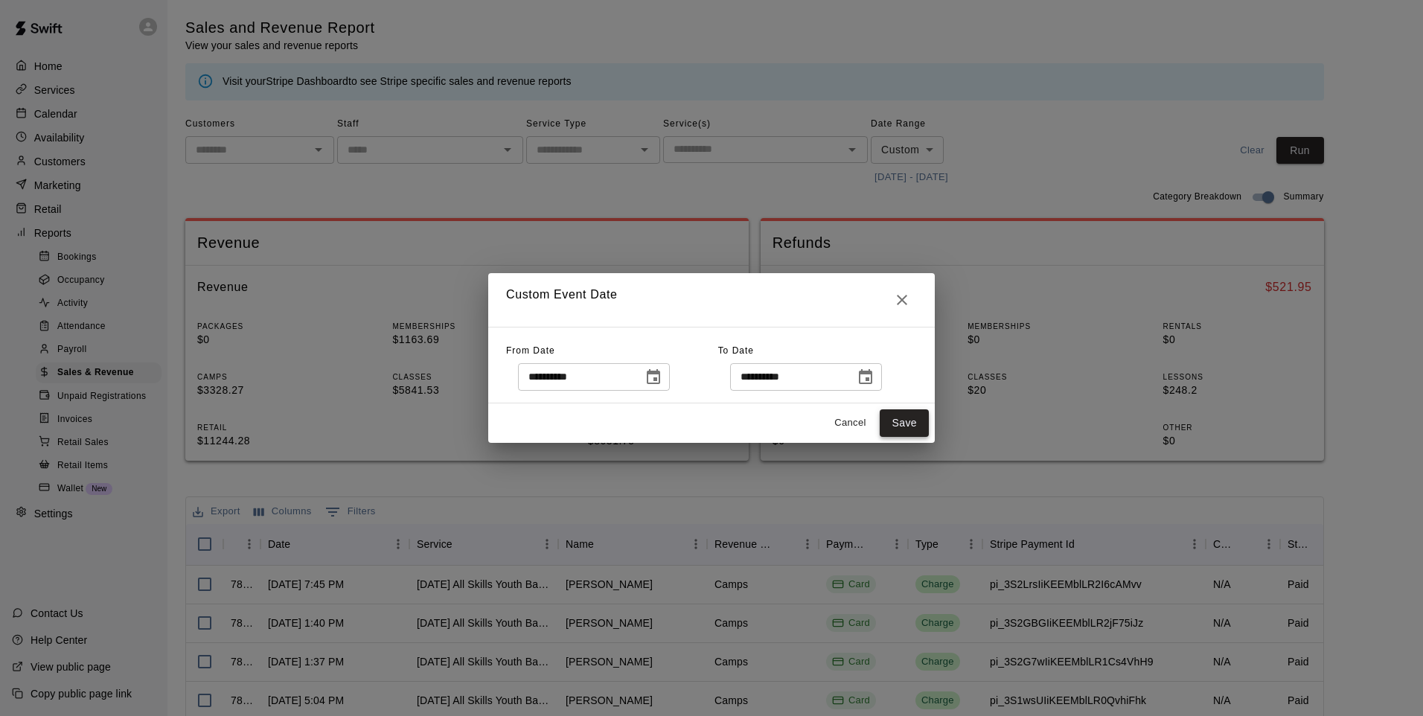
click at [912, 427] on button "Save" at bounding box center [904, 423] width 49 height 28
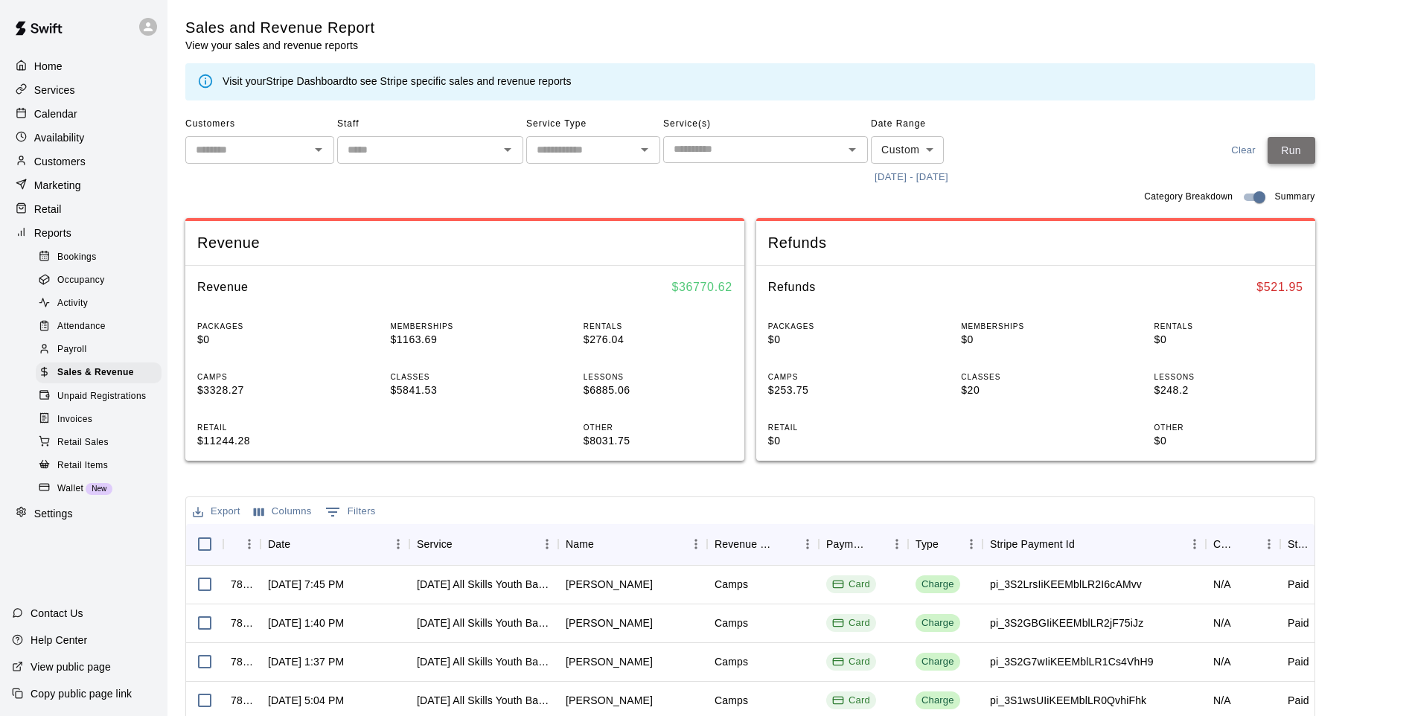
click at [1300, 144] on button "Run" at bounding box center [1292, 151] width 48 height 28
click at [103, 473] on span "Retail Items" at bounding box center [82, 465] width 51 height 15
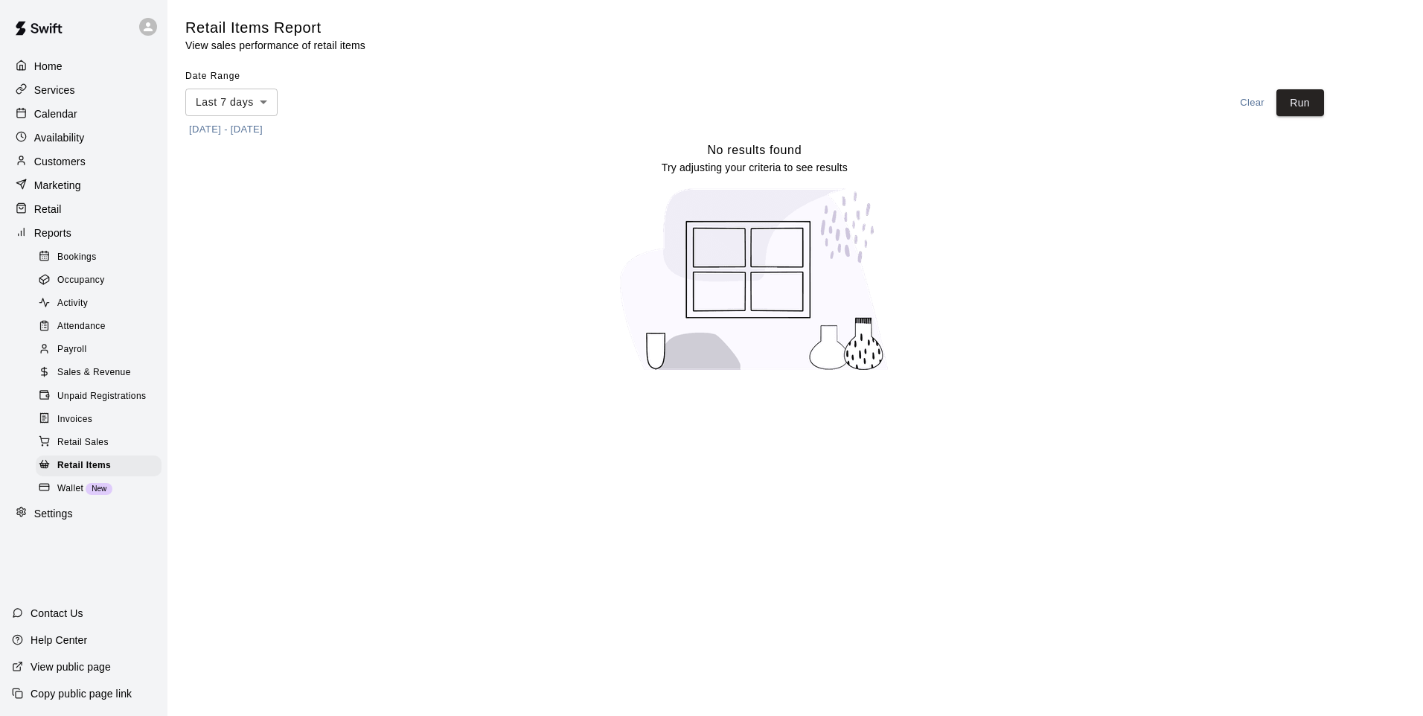
click at [237, 93] on body "Home Services Calendar Availability Customers Marketing Retail Reports Bookings…" at bounding box center [711, 195] width 1423 height 390
click at [398, 188] on div at bounding box center [711, 358] width 1423 height 716
click at [266, 134] on button "[DATE] - [DATE]" at bounding box center [225, 129] width 81 height 23
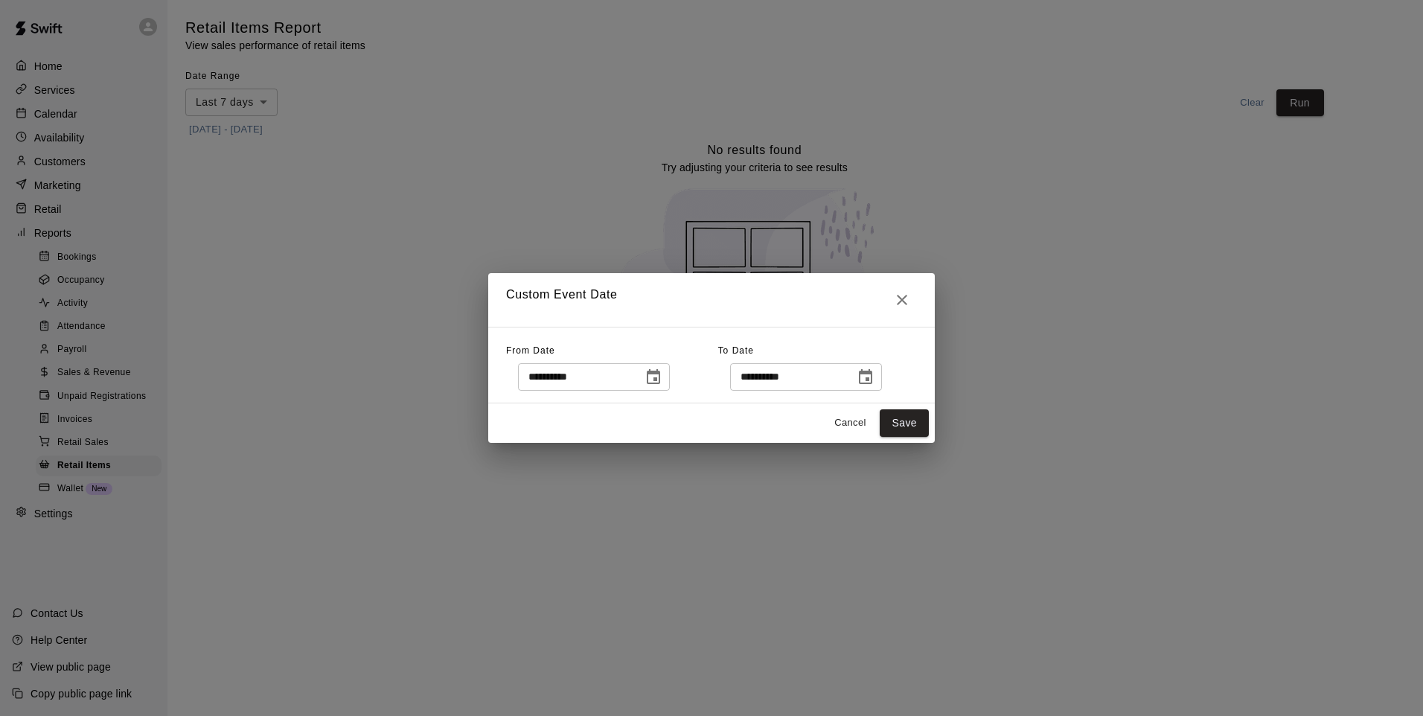
click at [662, 378] on icon "Choose date, selected date is Oct 6, 2025" at bounding box center [654, 377] width 18 height 18
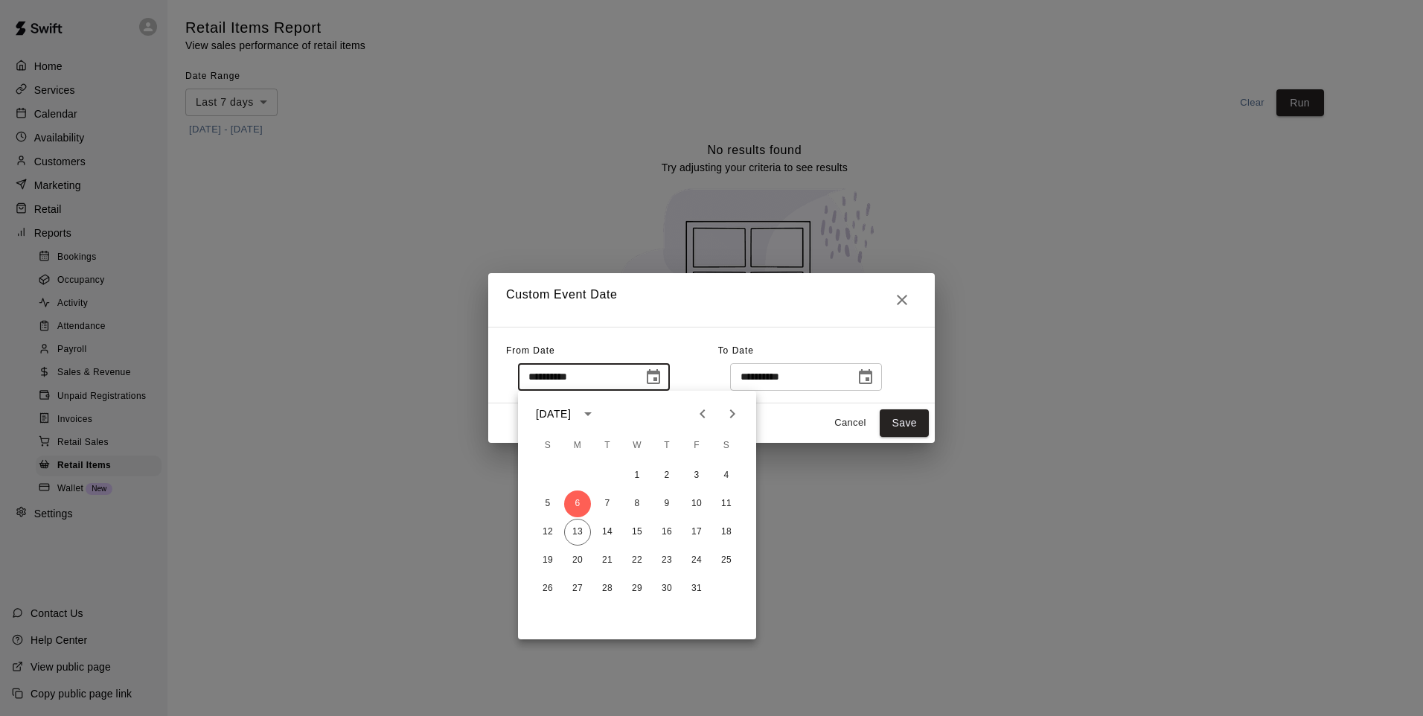
click at [709, 416] on icon "Previous month" at bounding box center [703, 414] width 18 height 18
click at [708, 416] on icon "Previous month" at bounding box center [703, 414] width 18 height 18
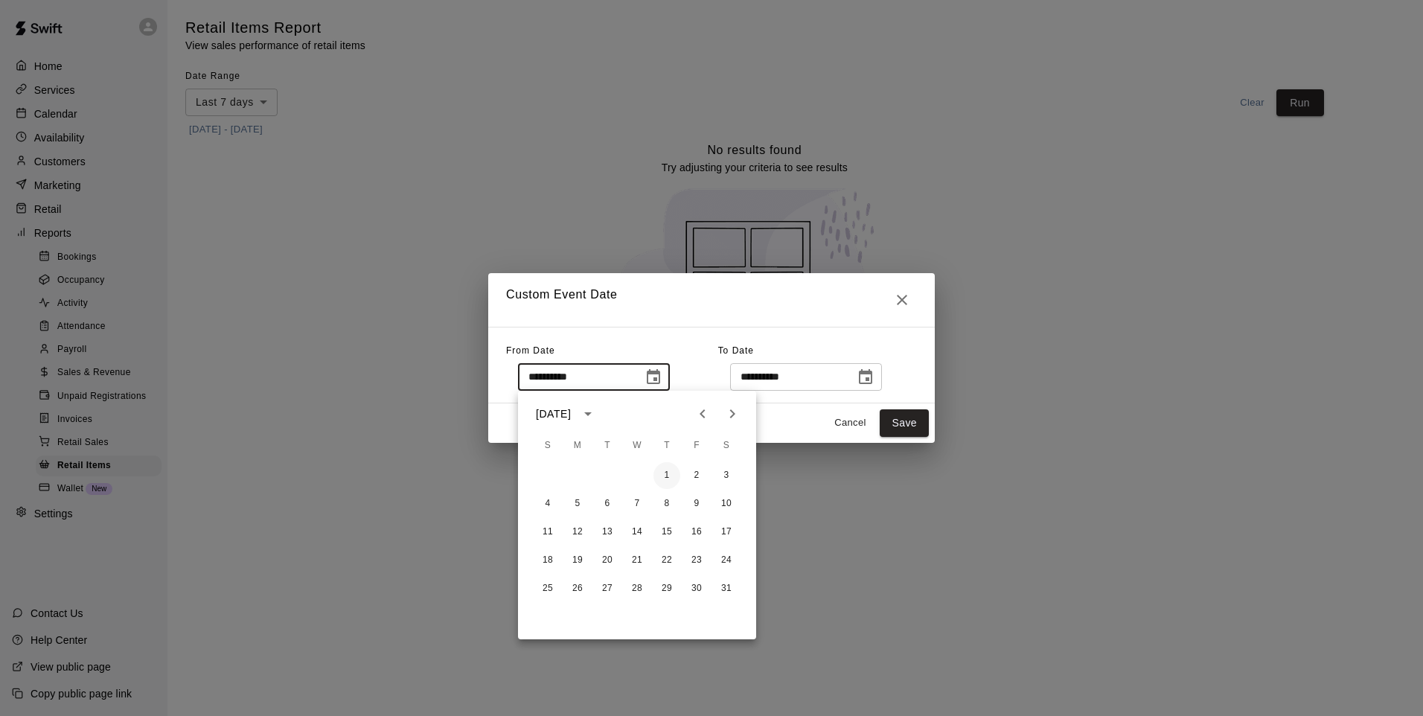
click at [662, 481] on button "1" at bounding box center [666, 475] width 27 height 27
type input "**********"
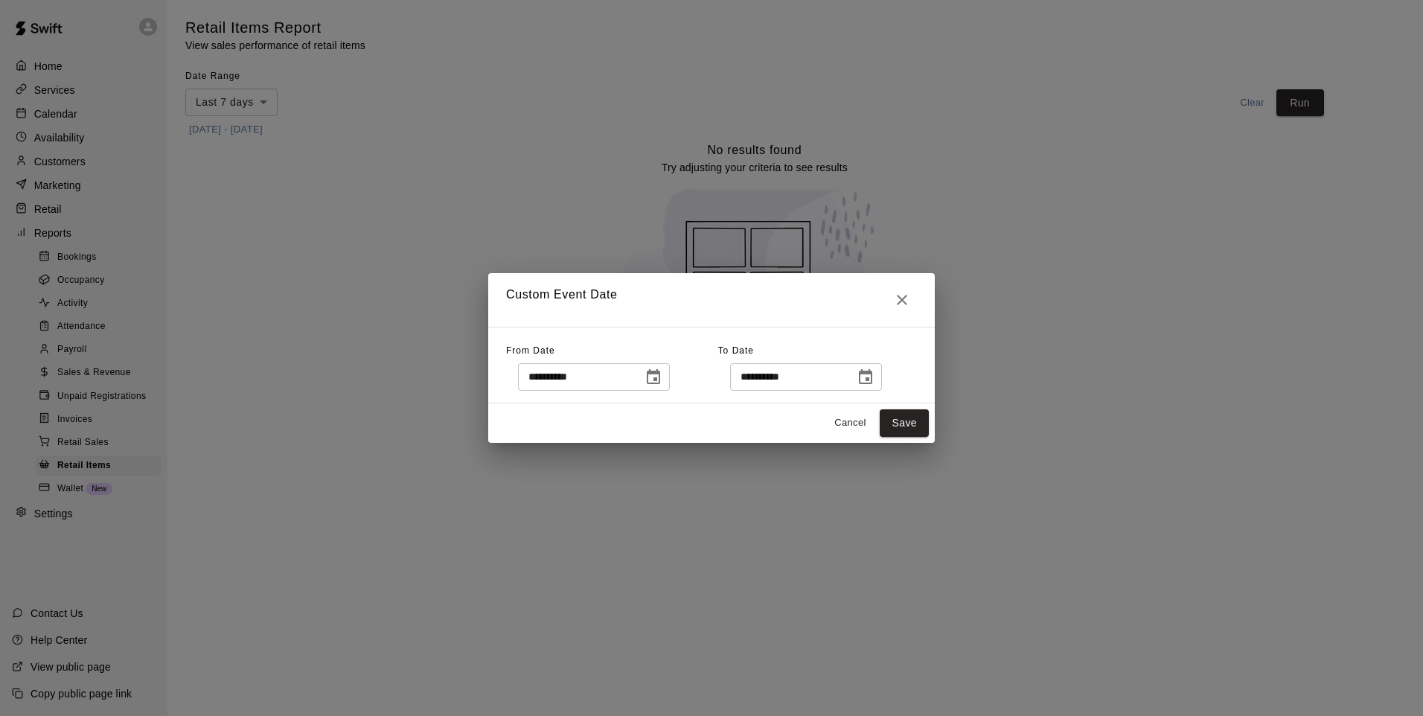
click at [872, 371] on icon "Choose date, selected date is Oct 13, 2025" at bounding box center [865, 376] width 13 height 15
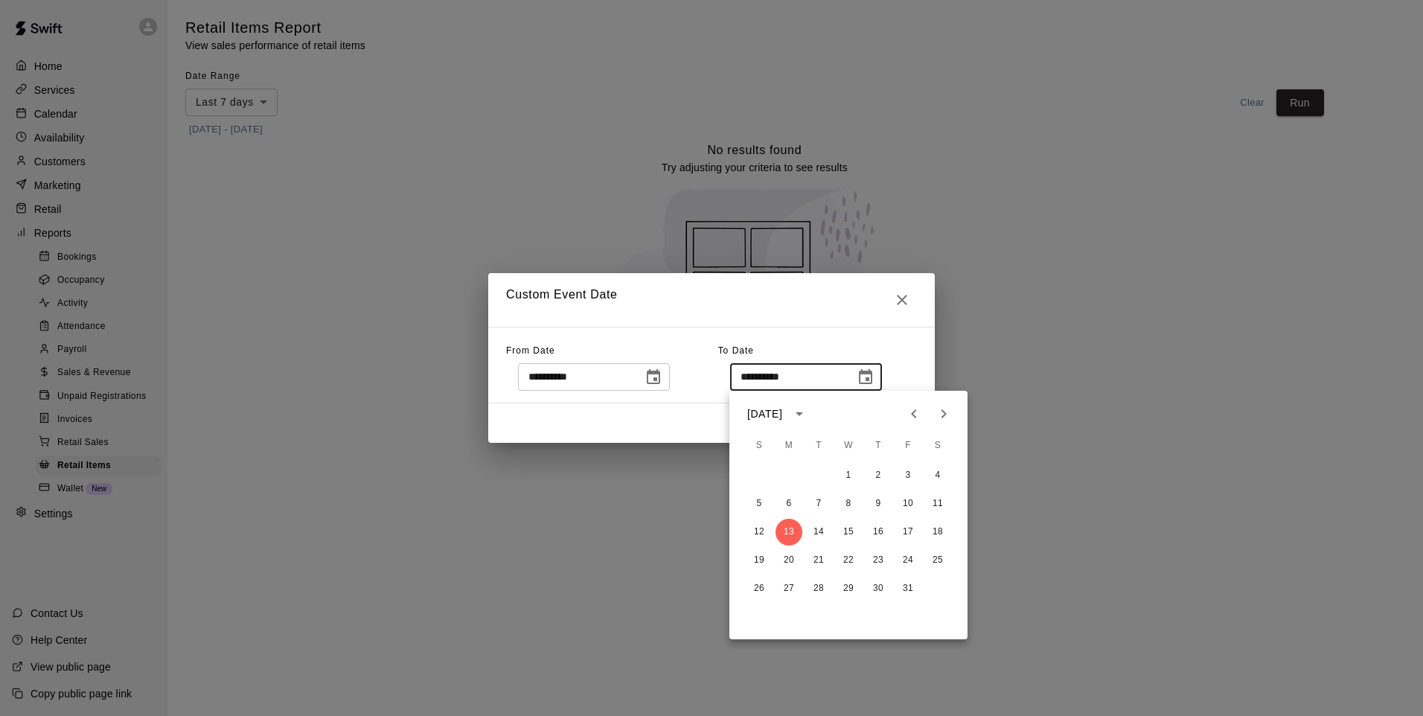
click at [912, 406] on icon "Previous month" at bounding box center [914, 414] width 18 height 18
click at [817, 590] on button "30" at bounding box center [818, 588] width 27 height 27
type input "**********"
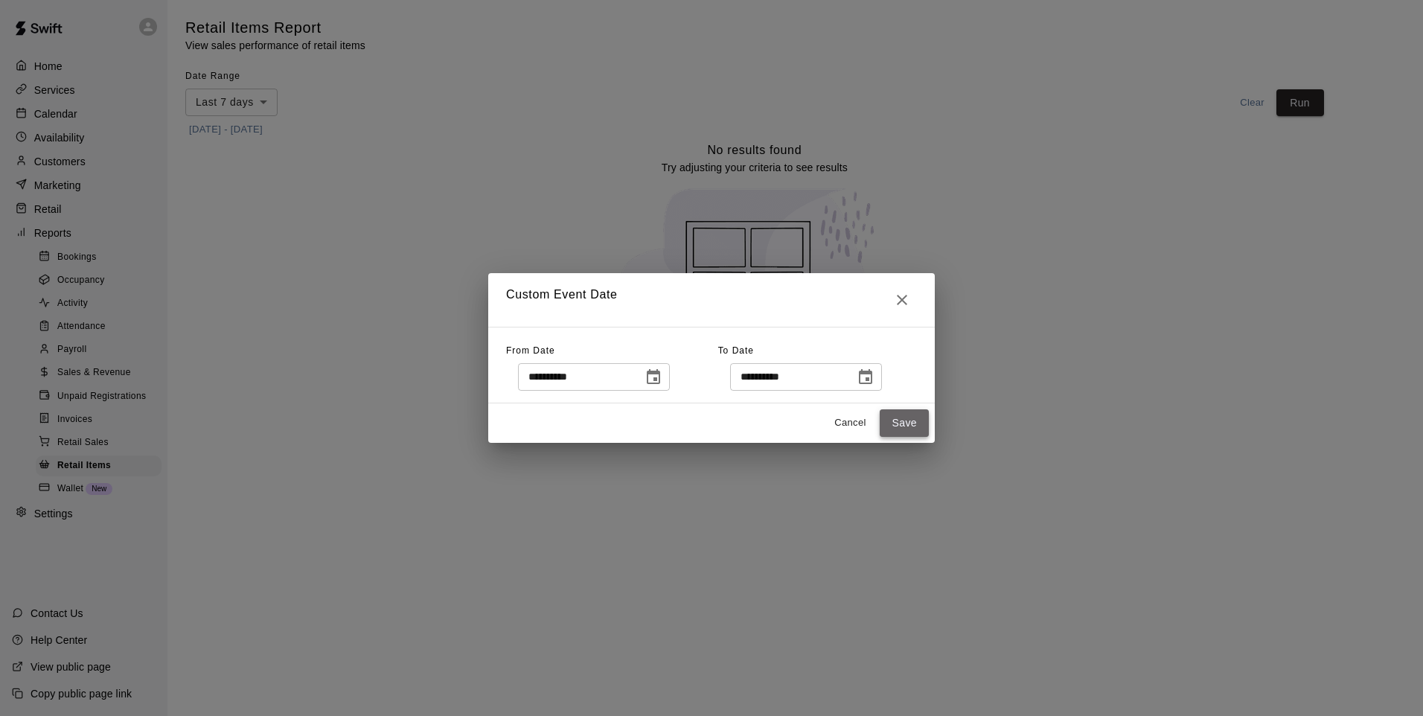
click at [901, 426] on button "Save" at bounding box center [904, 423] width 49 height 28
type input "******"
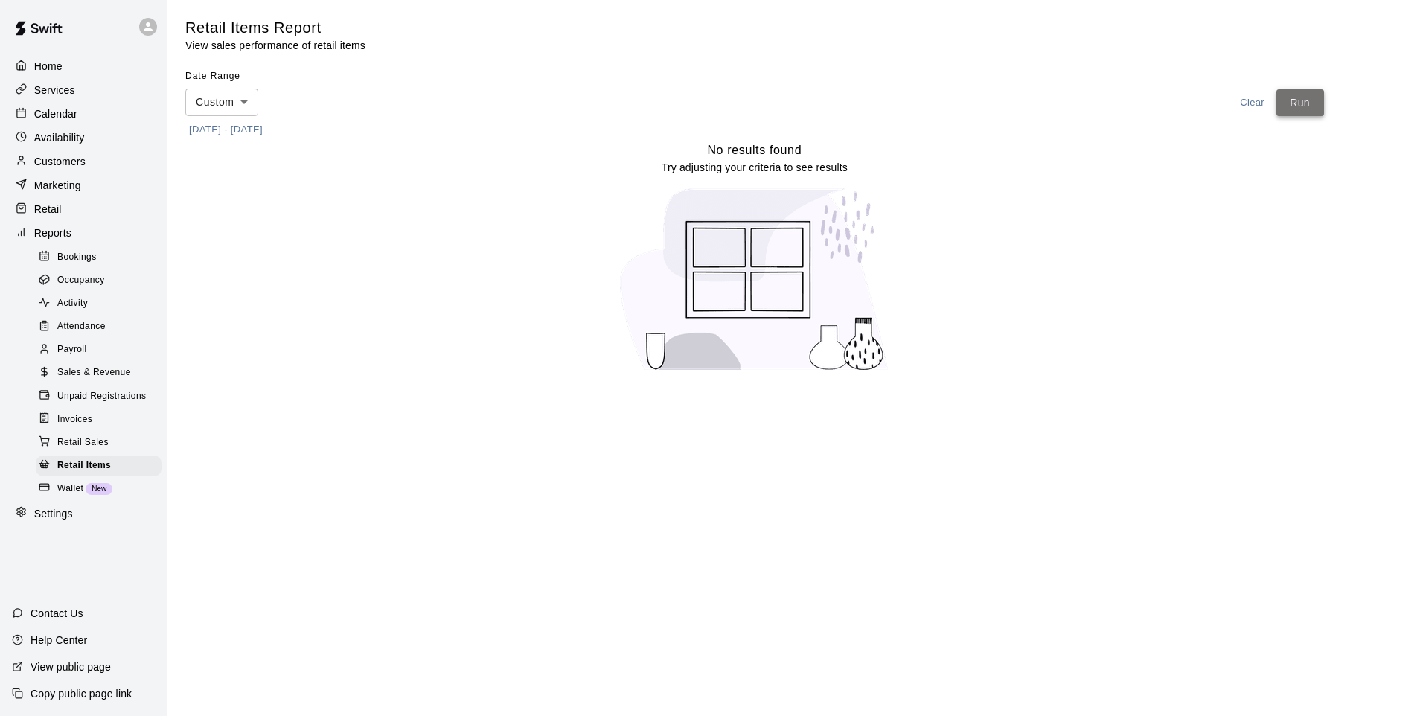
click at [1284, 109] on button "Run" at bounding box center [1300, 103] width 48 height 28
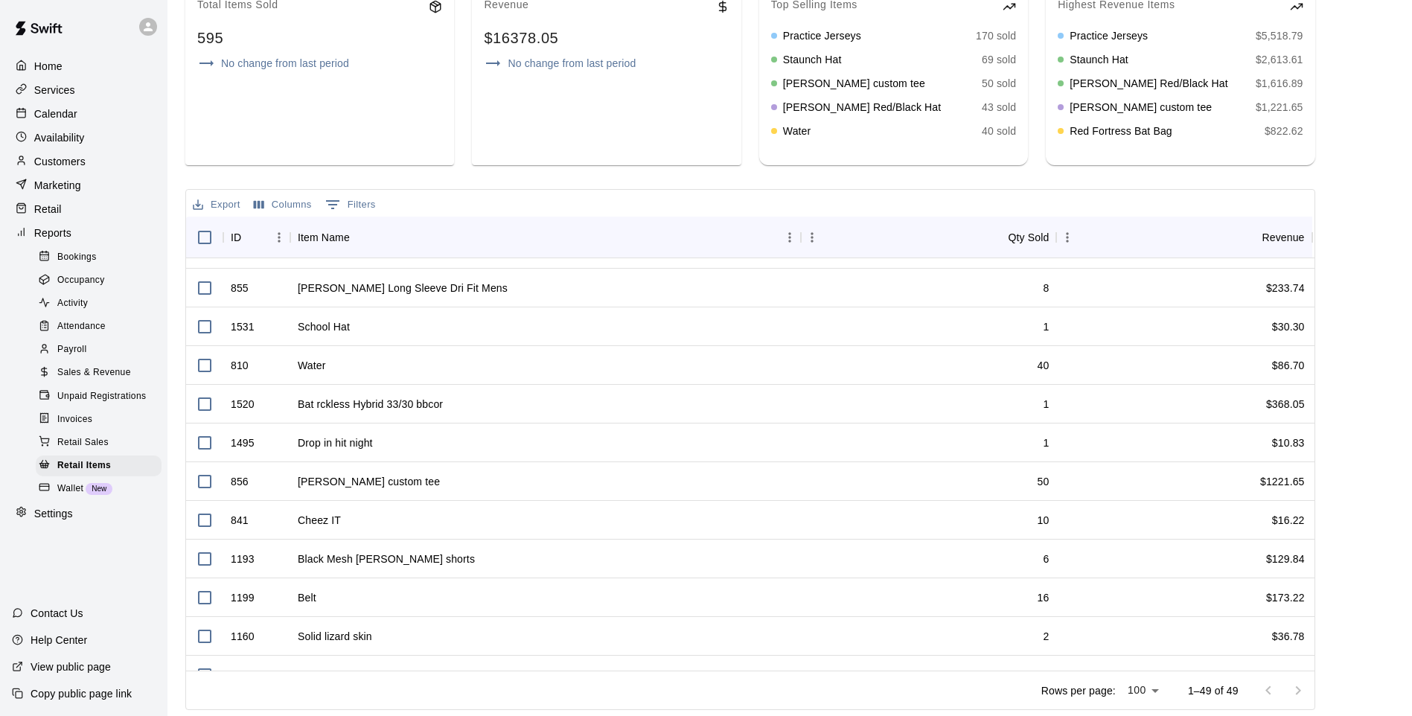
scroll to position [372, 0]
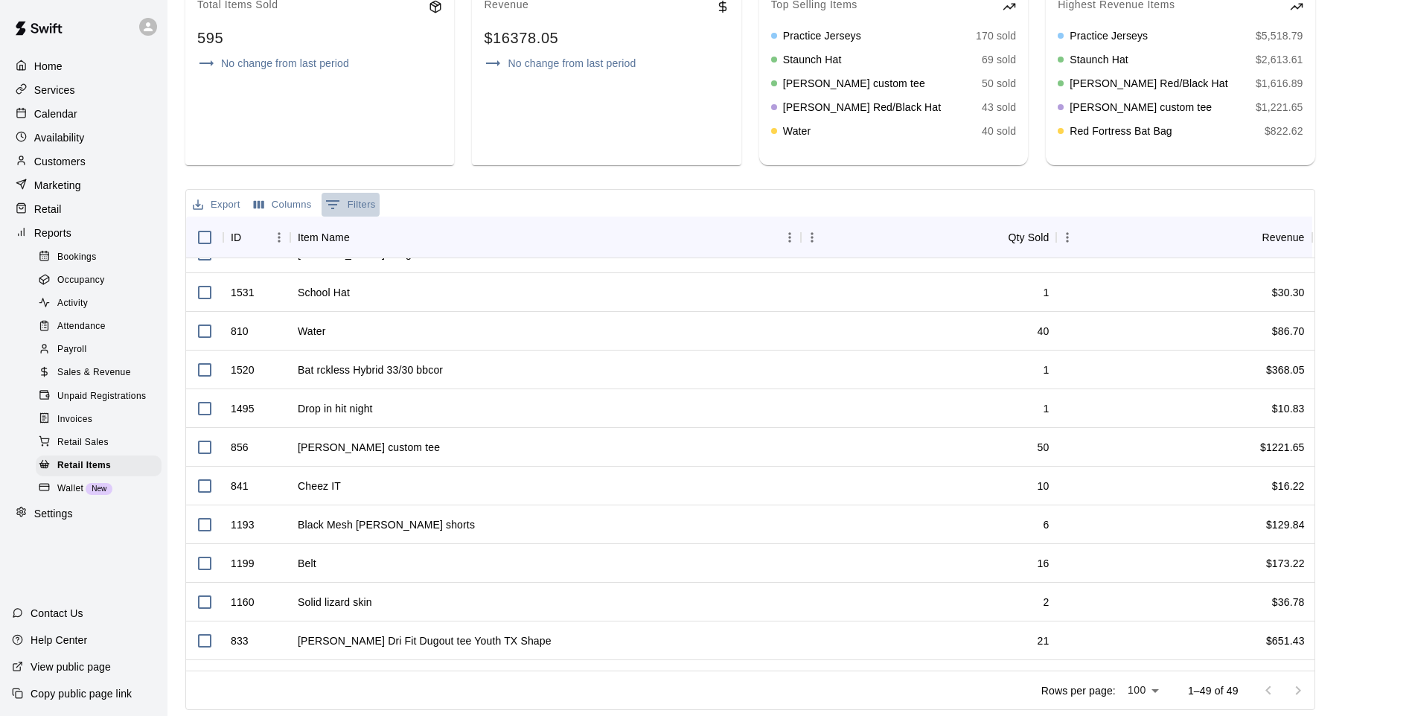
click at [360, 211] on button "0 Filters" at bounding box center [351, 205] width 58 height 24
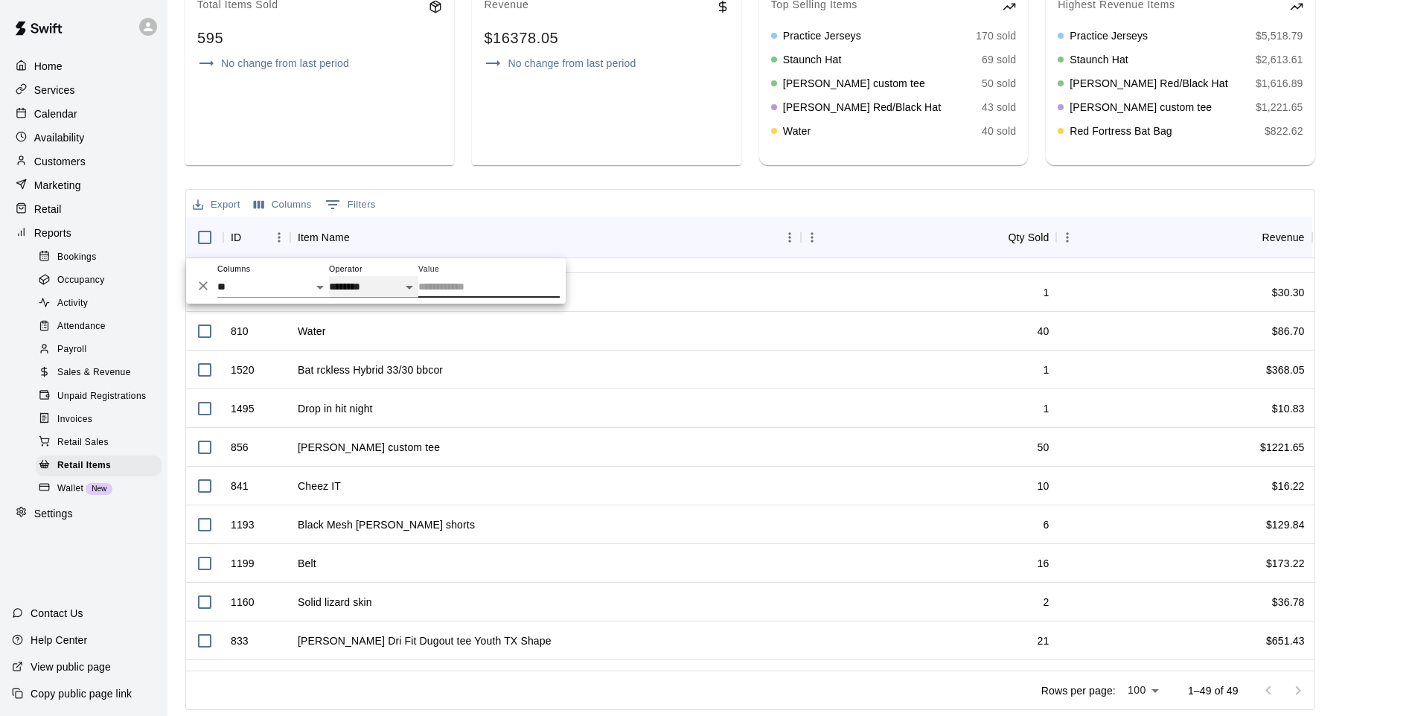
click at [384, 287] on select "**********" at bounding box center [373, 287] width 89 height 22
click at [276, 279] on select "** ********* ******** *******" at bounding box center [273, 287] width 112 height 22
click at [454, 284] on input "Value" at bounding box center [488, 287] width 141 height 22
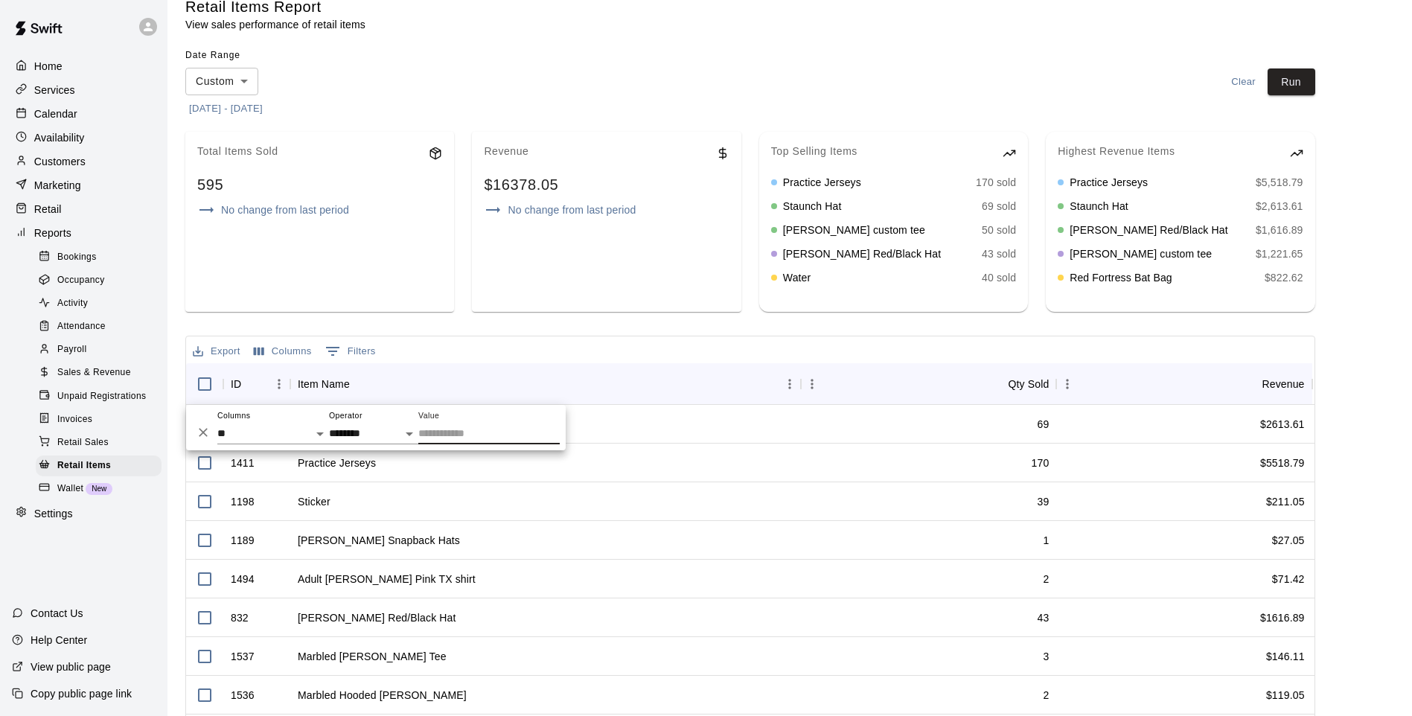
scroll to position [0, 0]
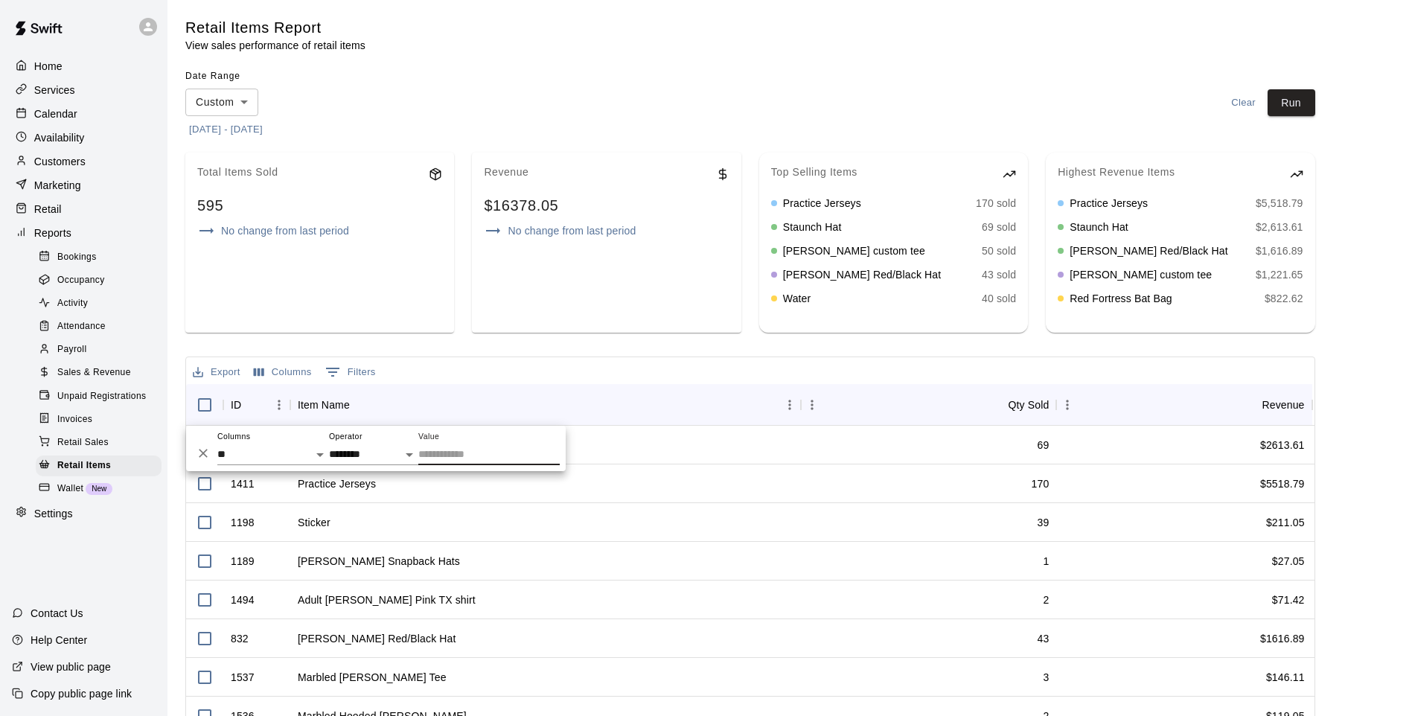
click at [101, 450] on span "Retail Sales" at bounding box center [82, 442] width 51 height 15
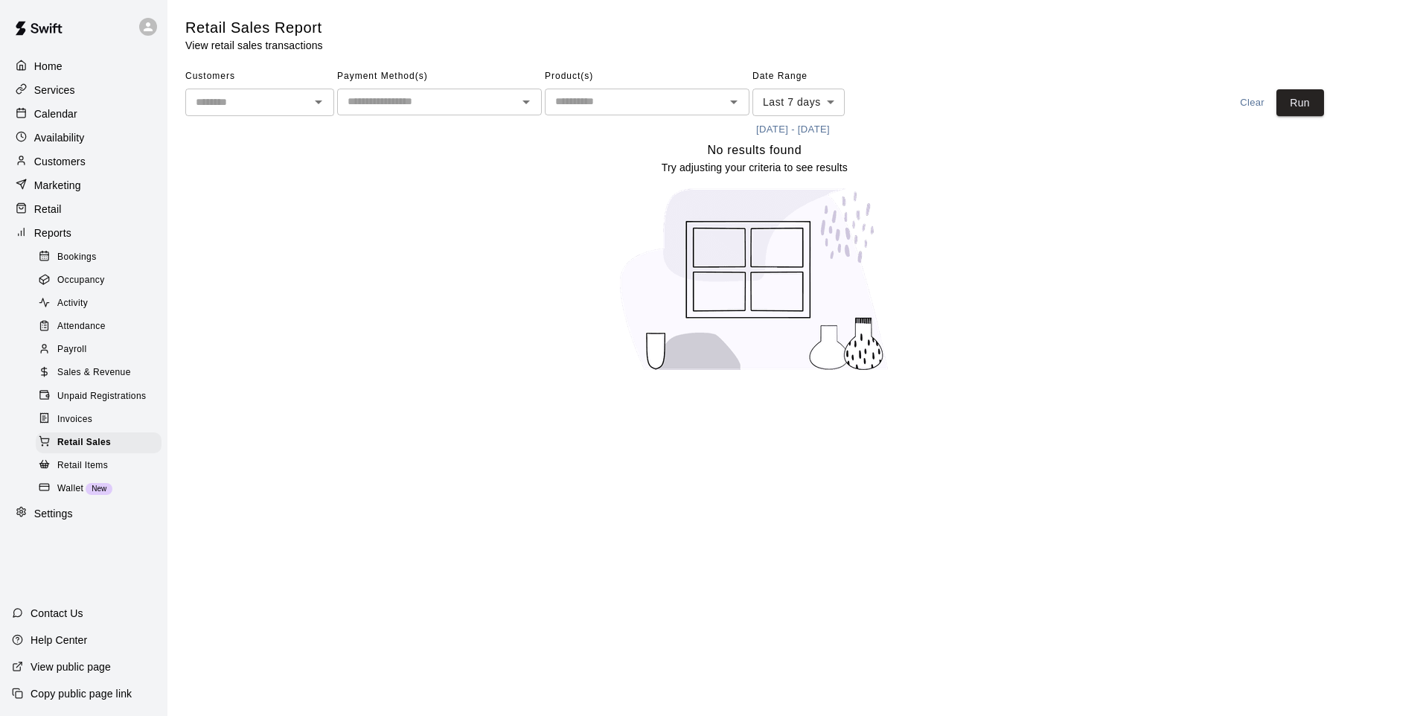
click at [834, 124] on button "[DATE] - [DATE]" at bounding box center [792, 129] width 81 height 23
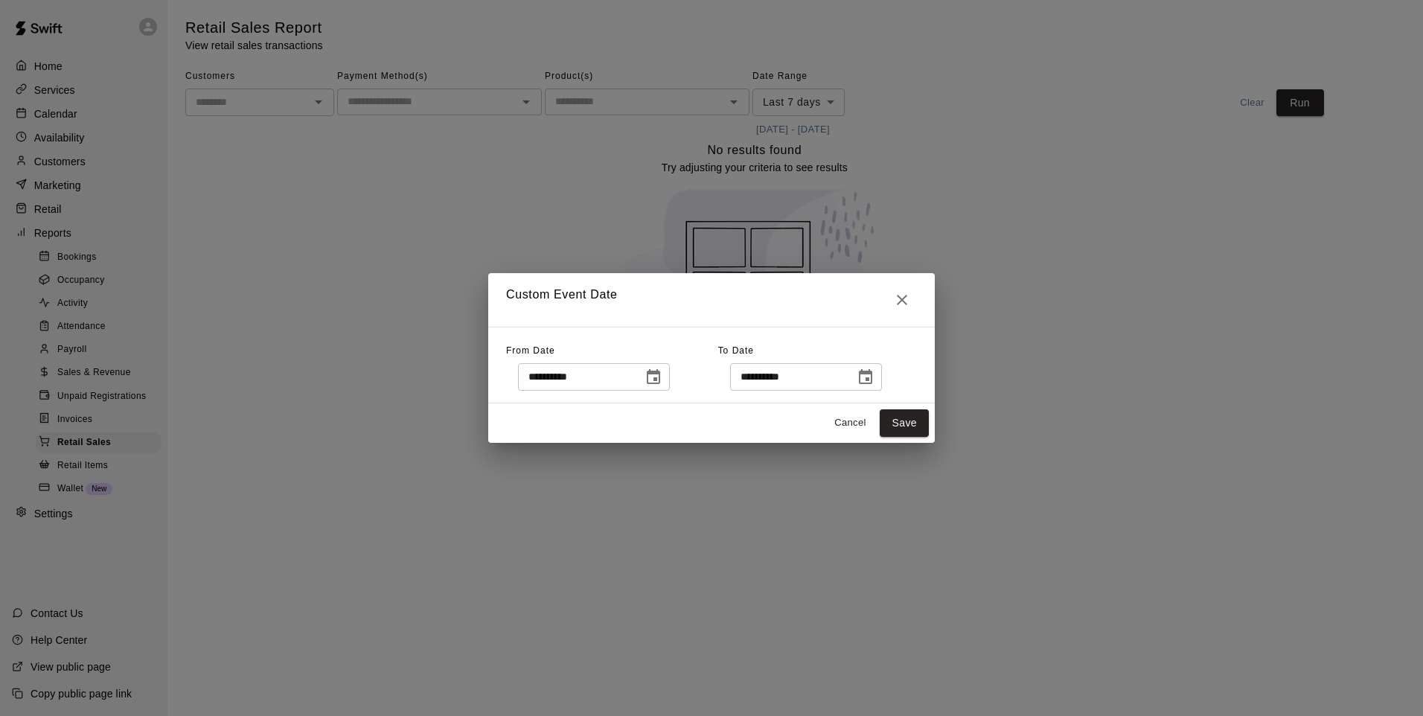
click at [662, 379] on icon "Choose date, selected date is Oct 6, 2025" at bounding box center [654, 377] width 18 height 18
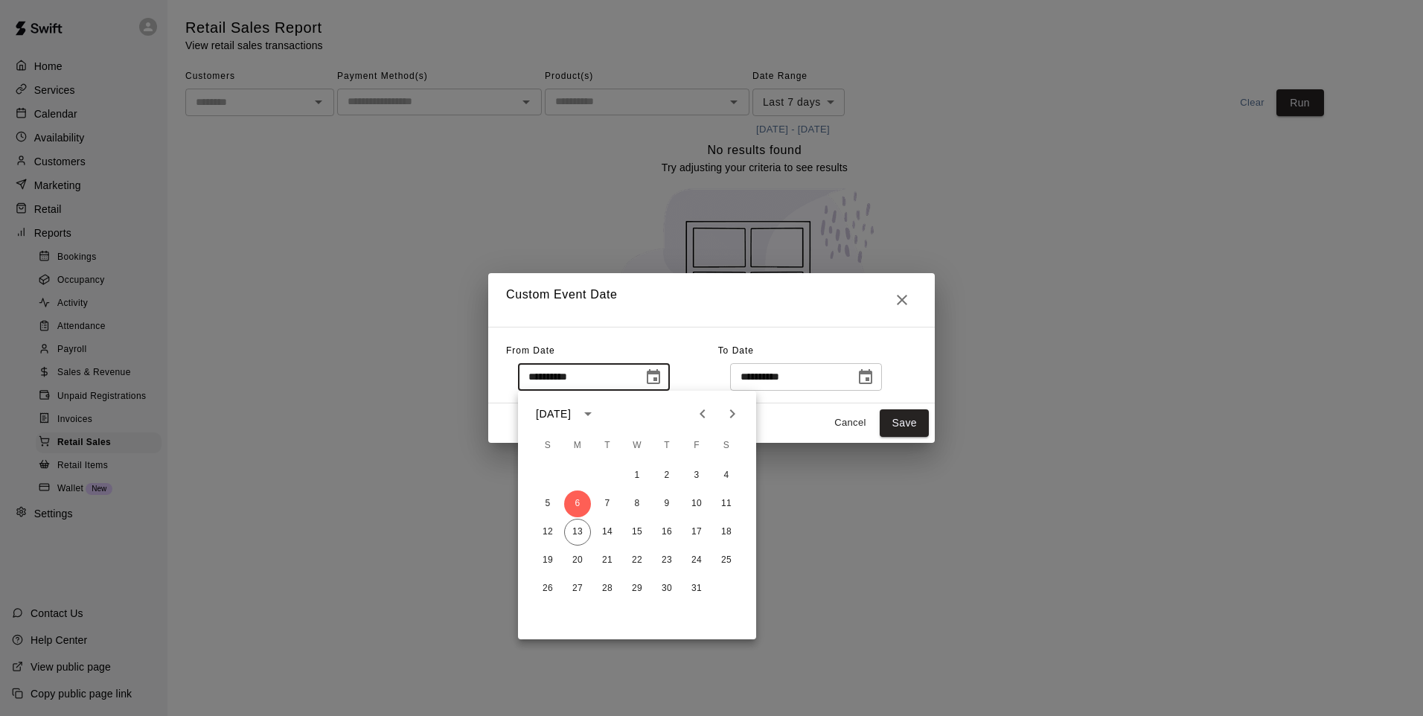
click at [712, 418] on button "Previous month" at bounding box center [703, 414] width 30 height 30
click at [712, 417] on button "Previous month" at bounding box center [703, 414] width 30 height 30
click at [709, 417] on icon "Previous month" at bounding box center [703, 414] width 18 height 18
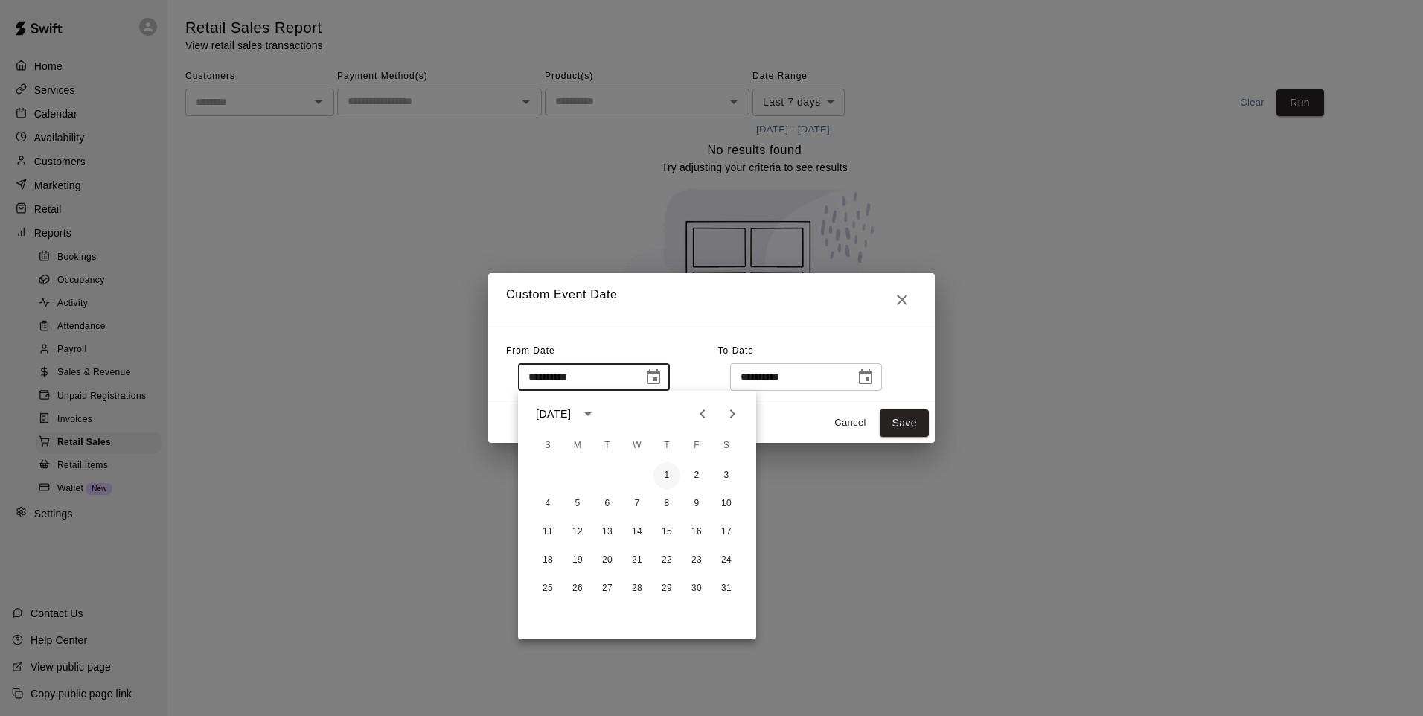
click at [671, 467] on button "1" at bounding box center [666, 475] width 27 height 27
type input "**********"
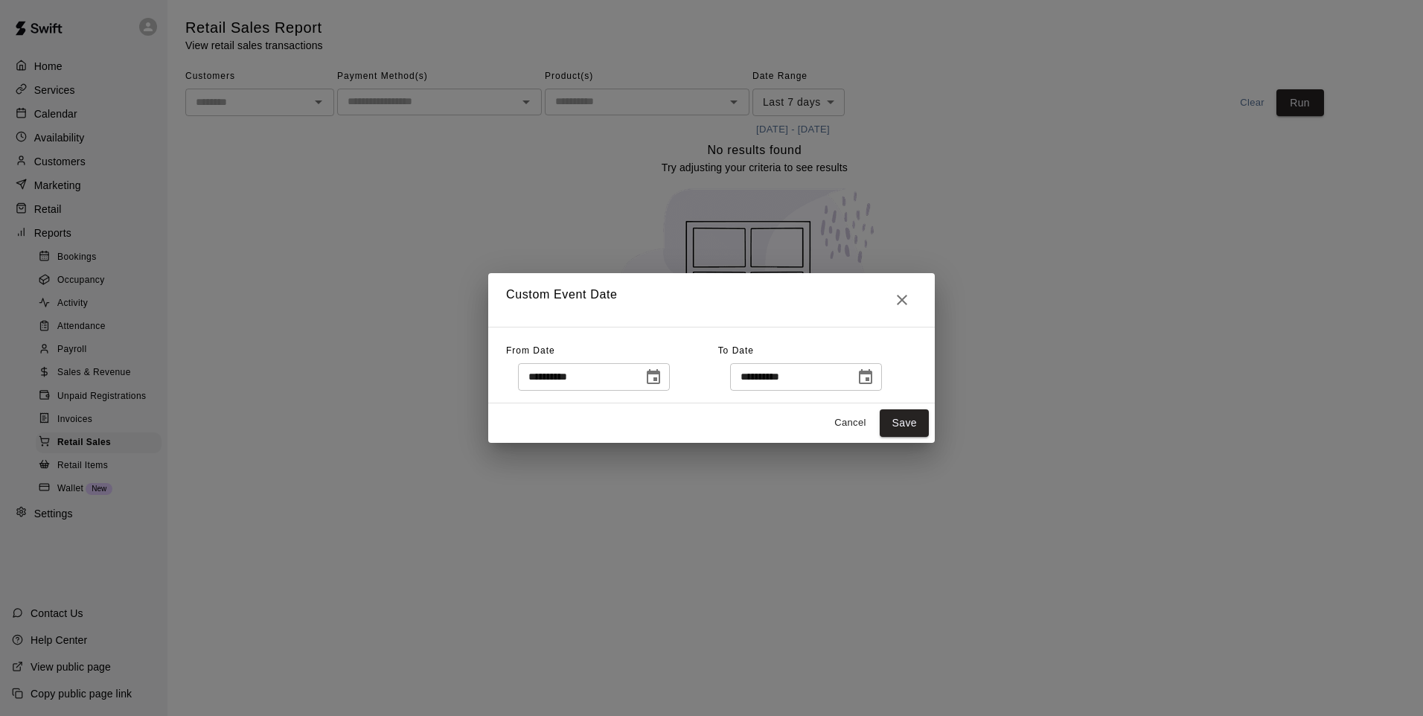
click at [872, 372] on icon "Choose date, selected date is Oct 13, 2025" at bounding box center [865, 376] width 13 height 15
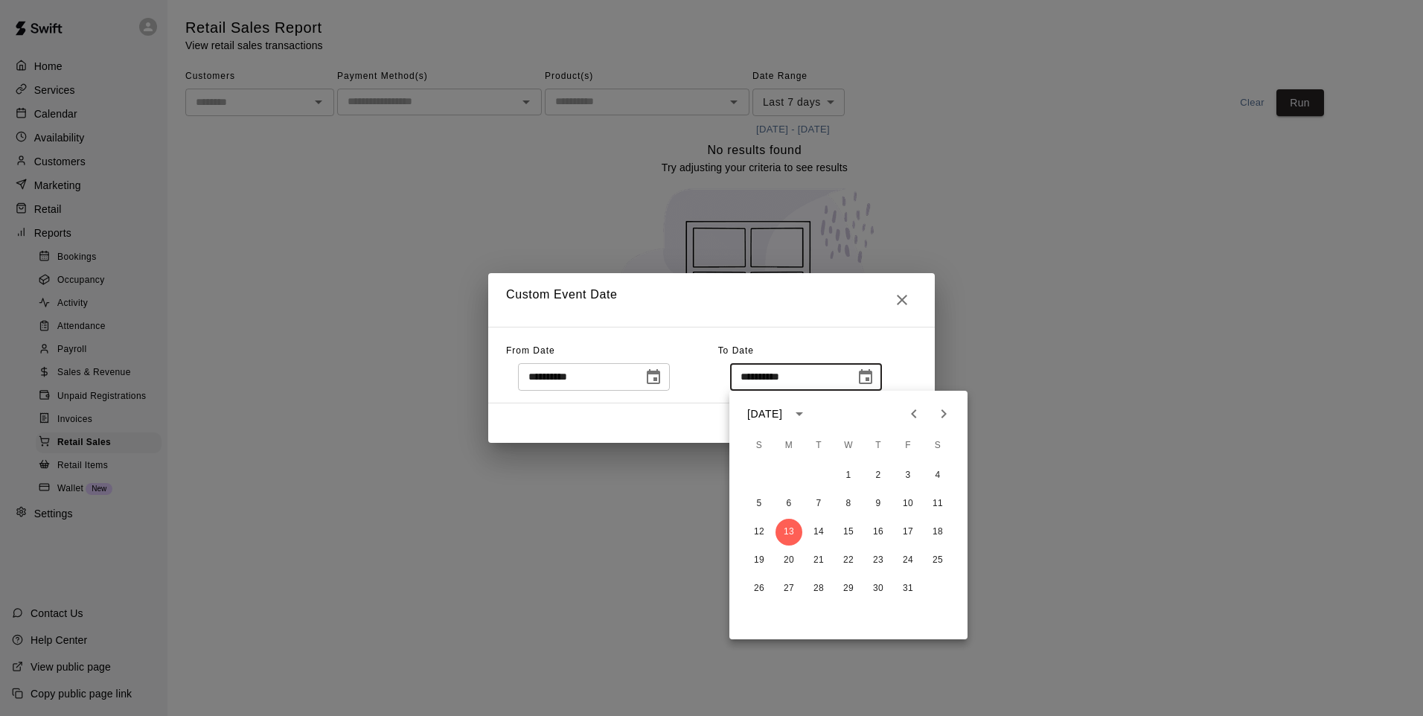
click at [915, 424] on button "Previous month" at bounding box center [914, 414] width 30 height 30
click at [816, 593] on button "30" at bounding box center [818, 588] width 27 height 27
type input "**********"
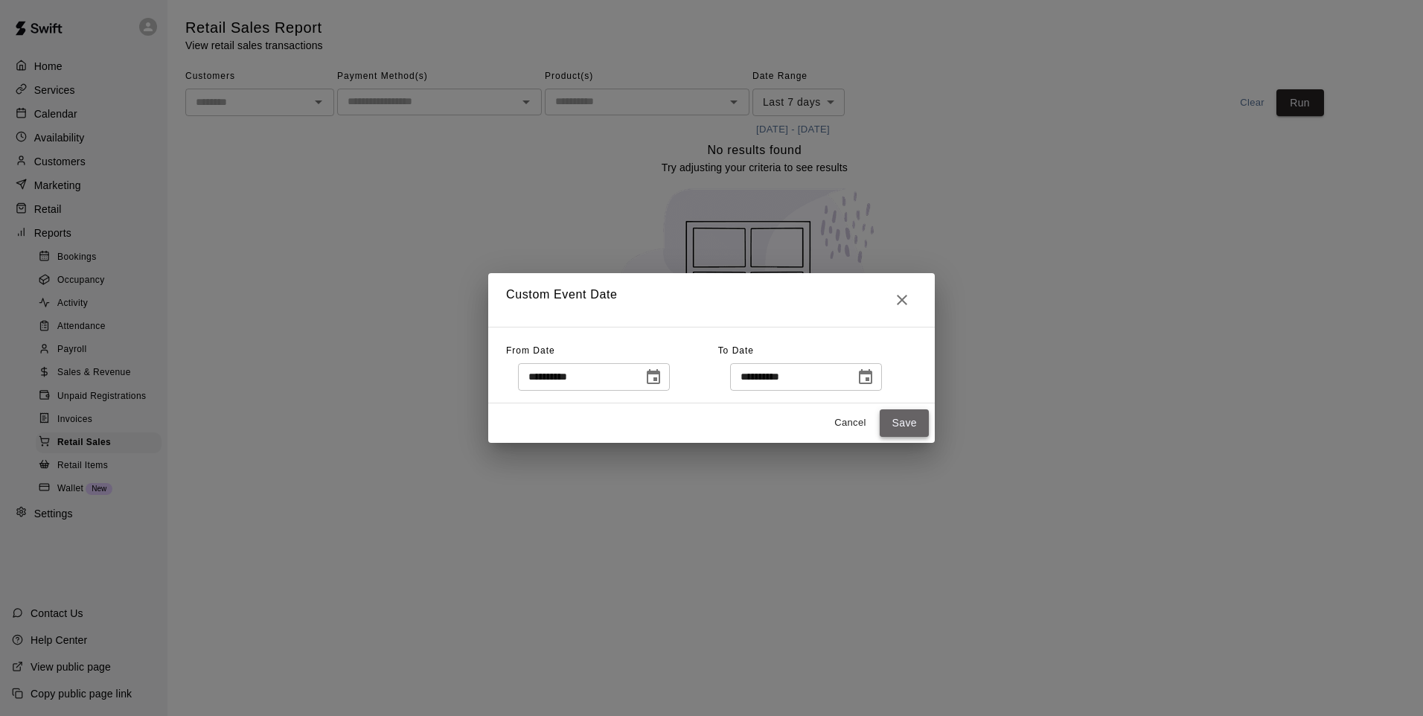
click at [897, 424] on button "Save" at bounding box center [904, 423] width 49 height 28
type input "******"
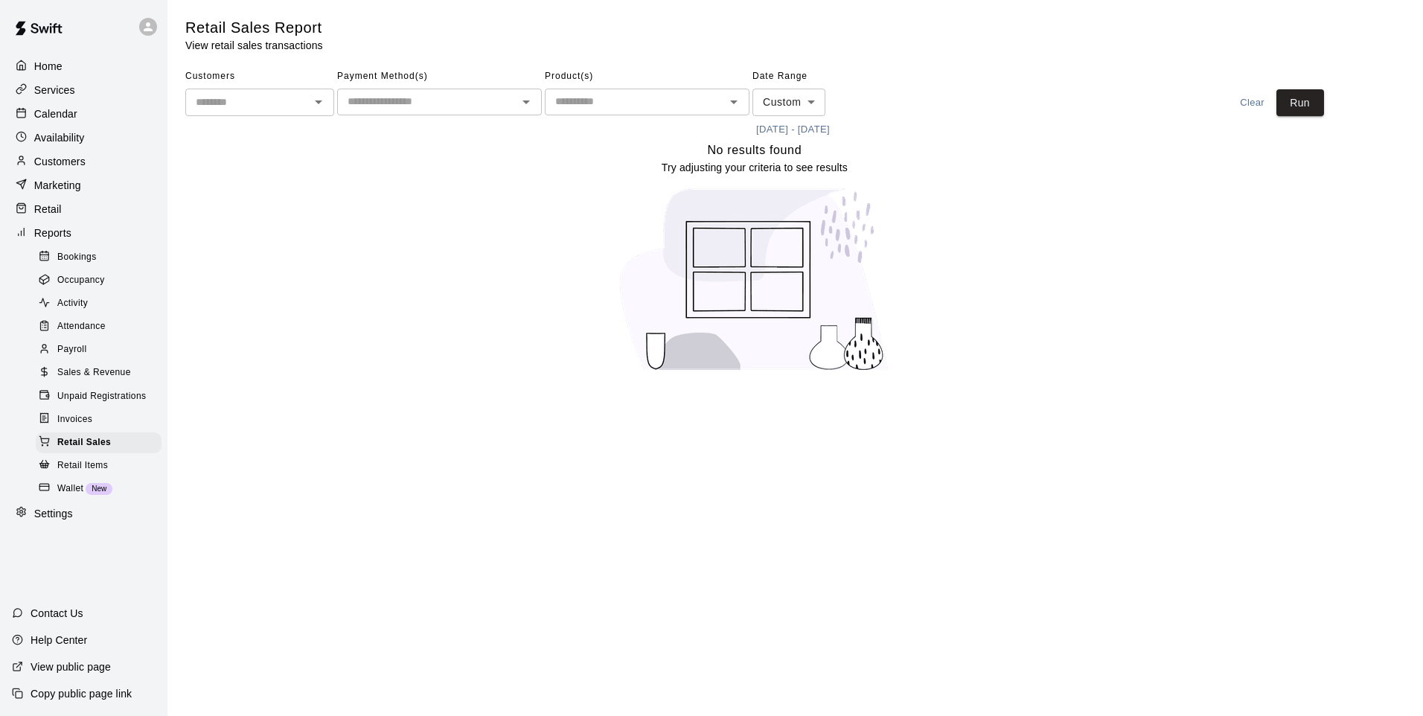
click at [1329, 104] on div "Retail Sales Report View retail sales transactions Customers ​ Payment Method(s…" at bounding box center [795, 201] width 1220 height 366
click at [1316, 104] on button "Run" at bounding box center [1300, 103] width 48 height 28
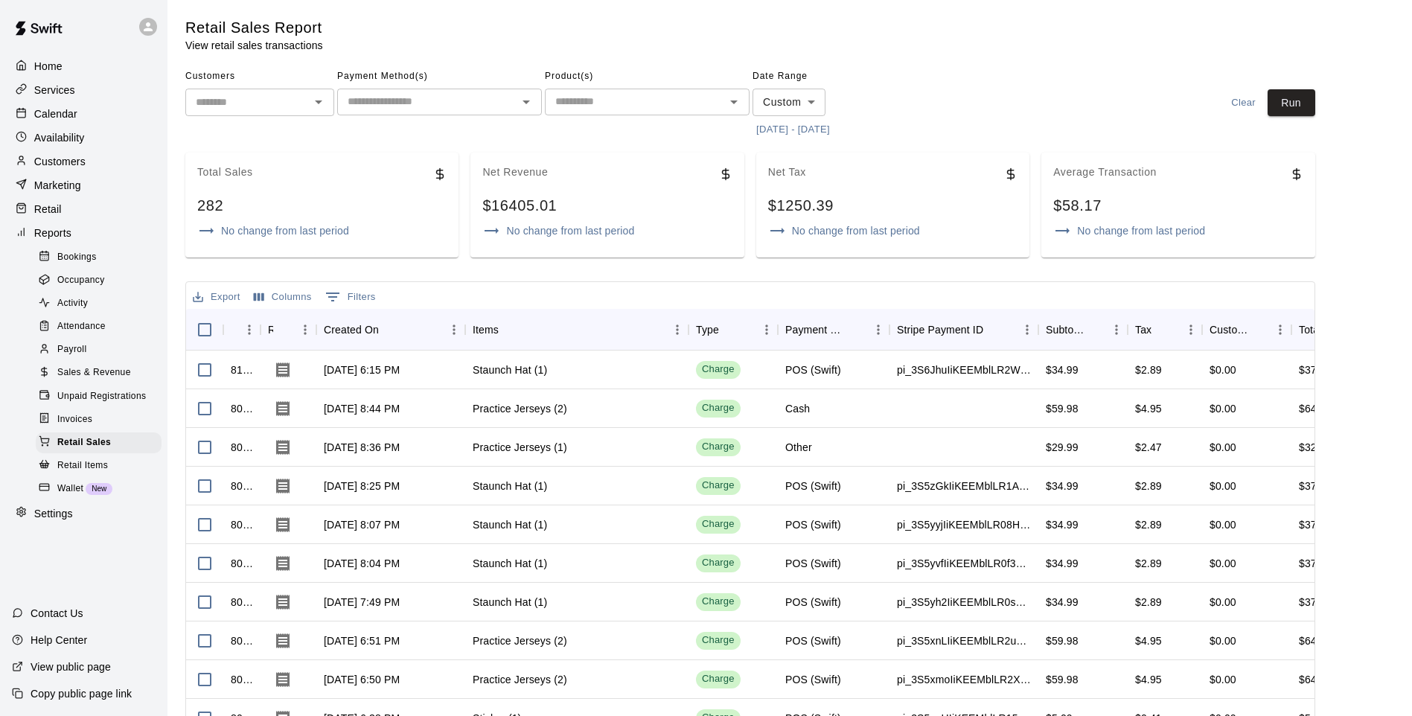
click at [619, 106] on input "text" at bounding box center [634, 101] width 171 height 19
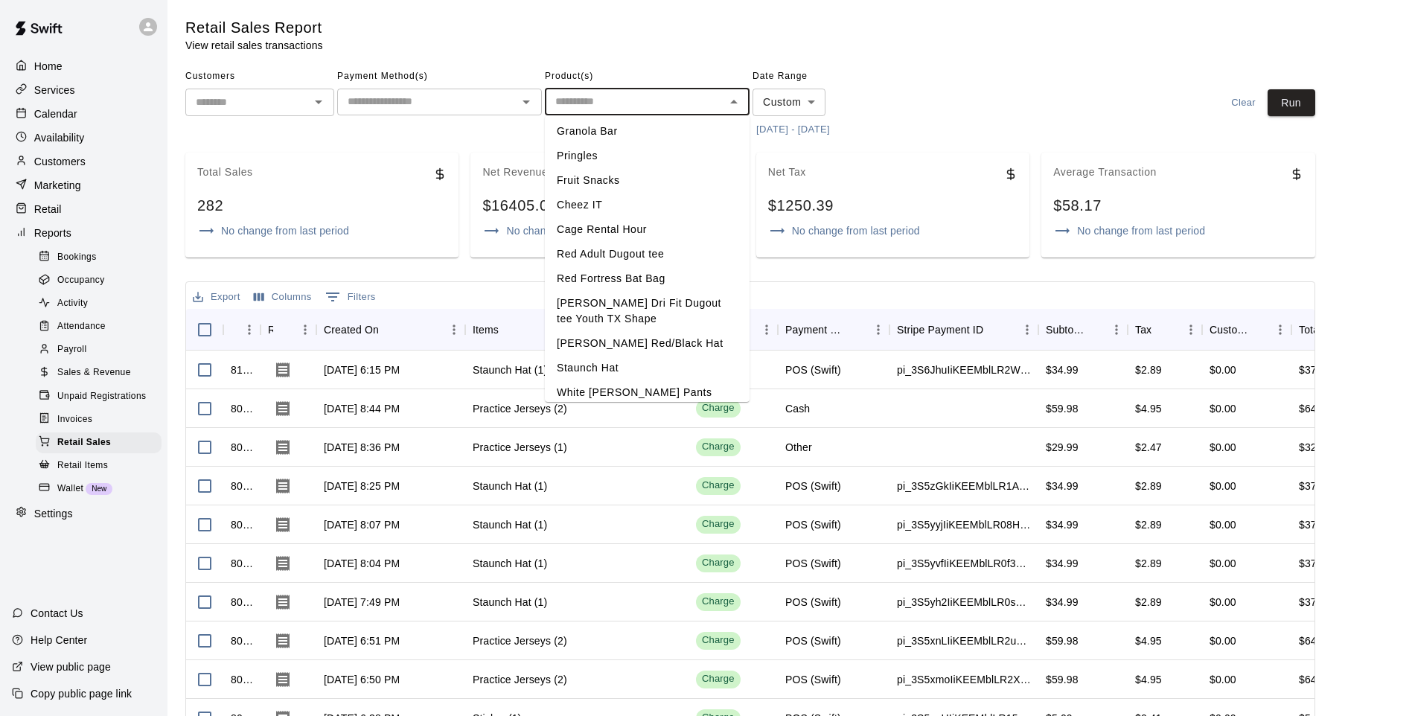
scroll to position [1458, 0]
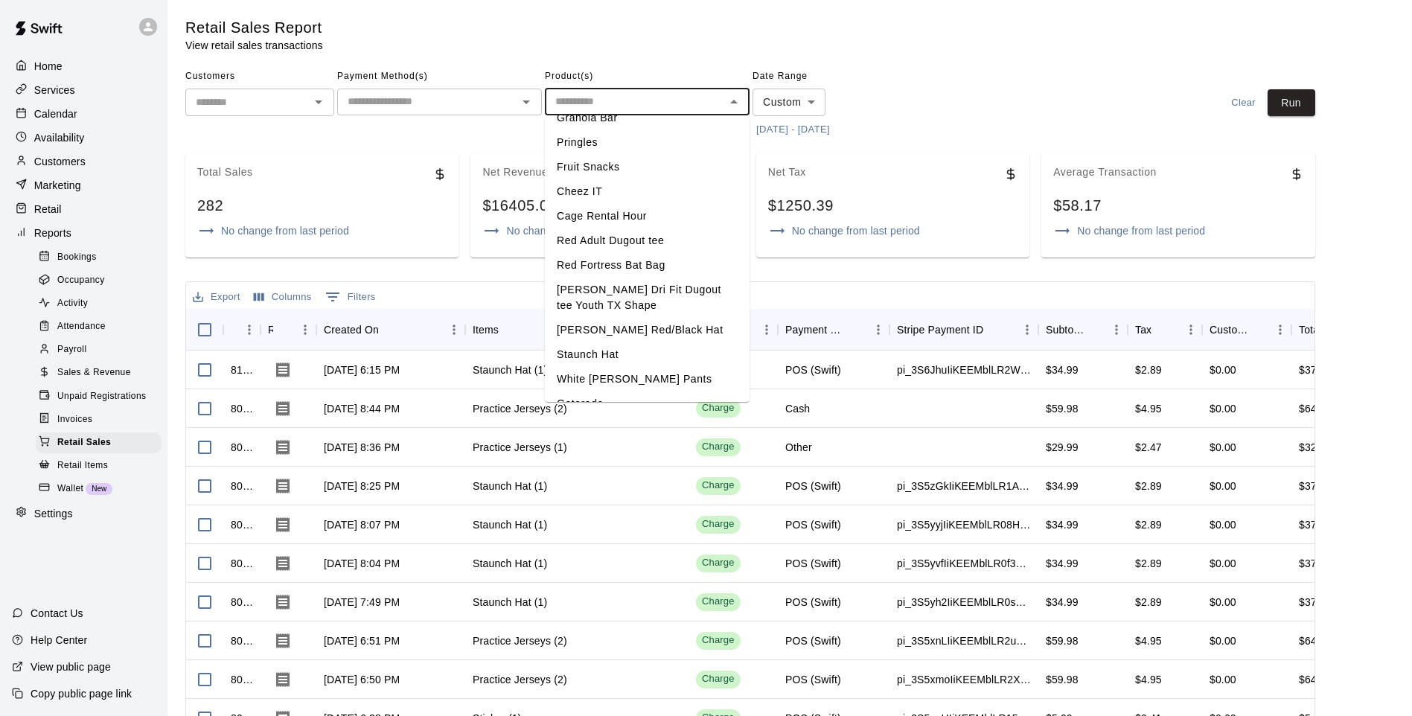
click at [828, 284] on div "Export Columns 0 Filters" at bounding box center [750, 295] width 1128 height 27
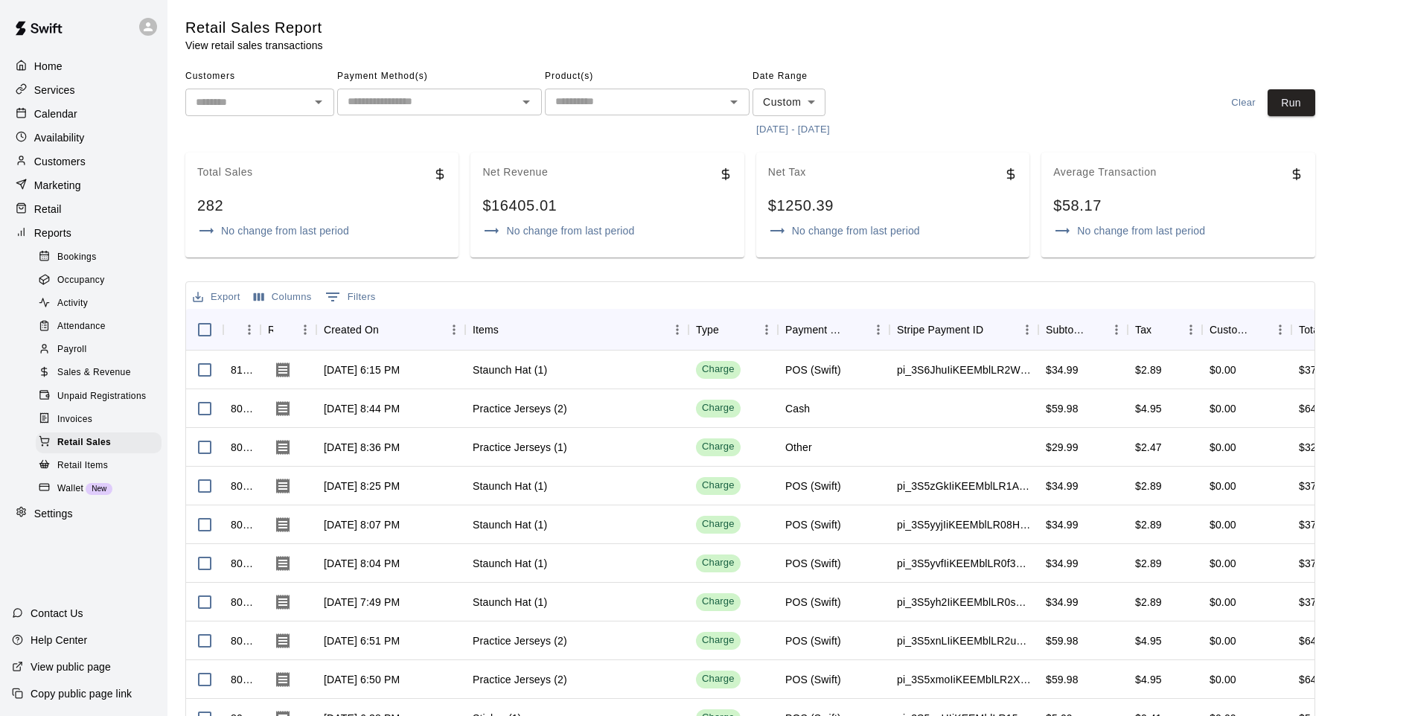
click at [105, 380] on span "Sales & Revenue" at bounding box center [94, 372] width 74 height 15
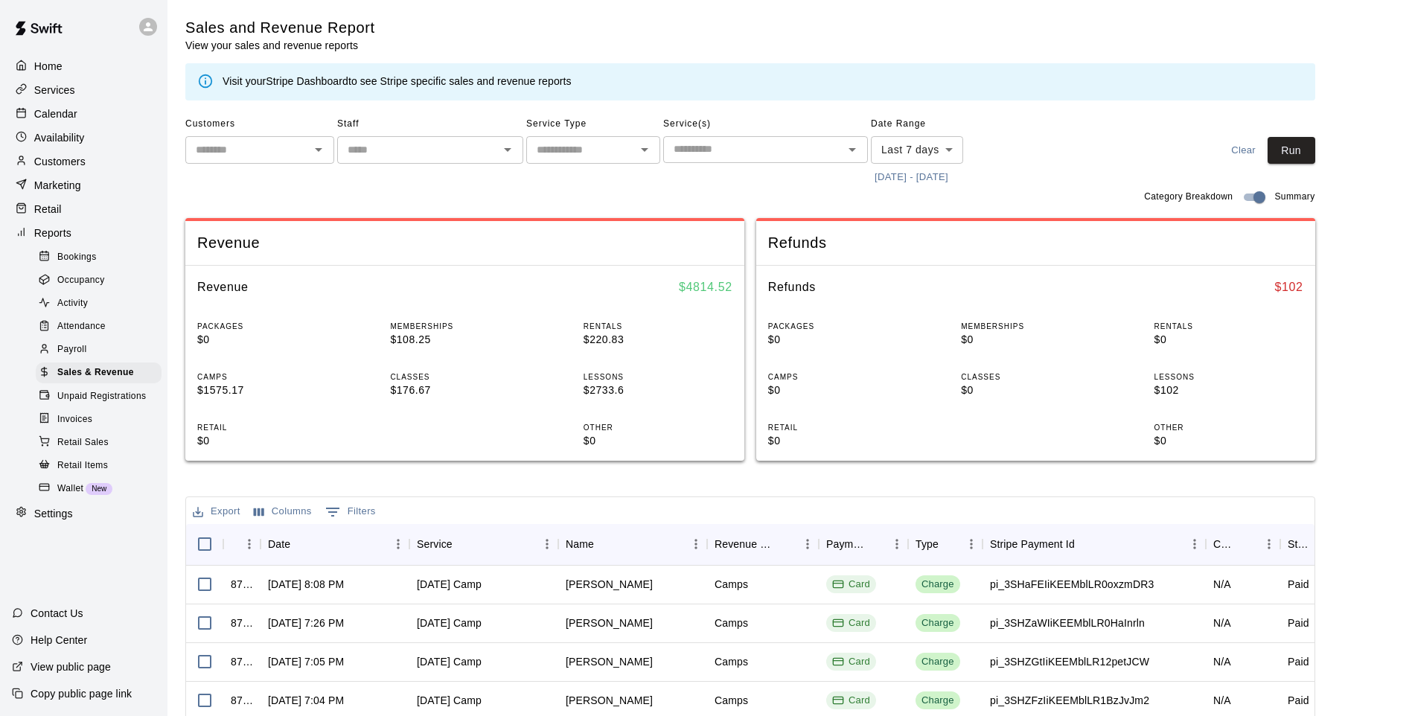
click at [923, 171] on button "[DATE] - [DATE]" at bounding box center [911, 177] width 81 height 23
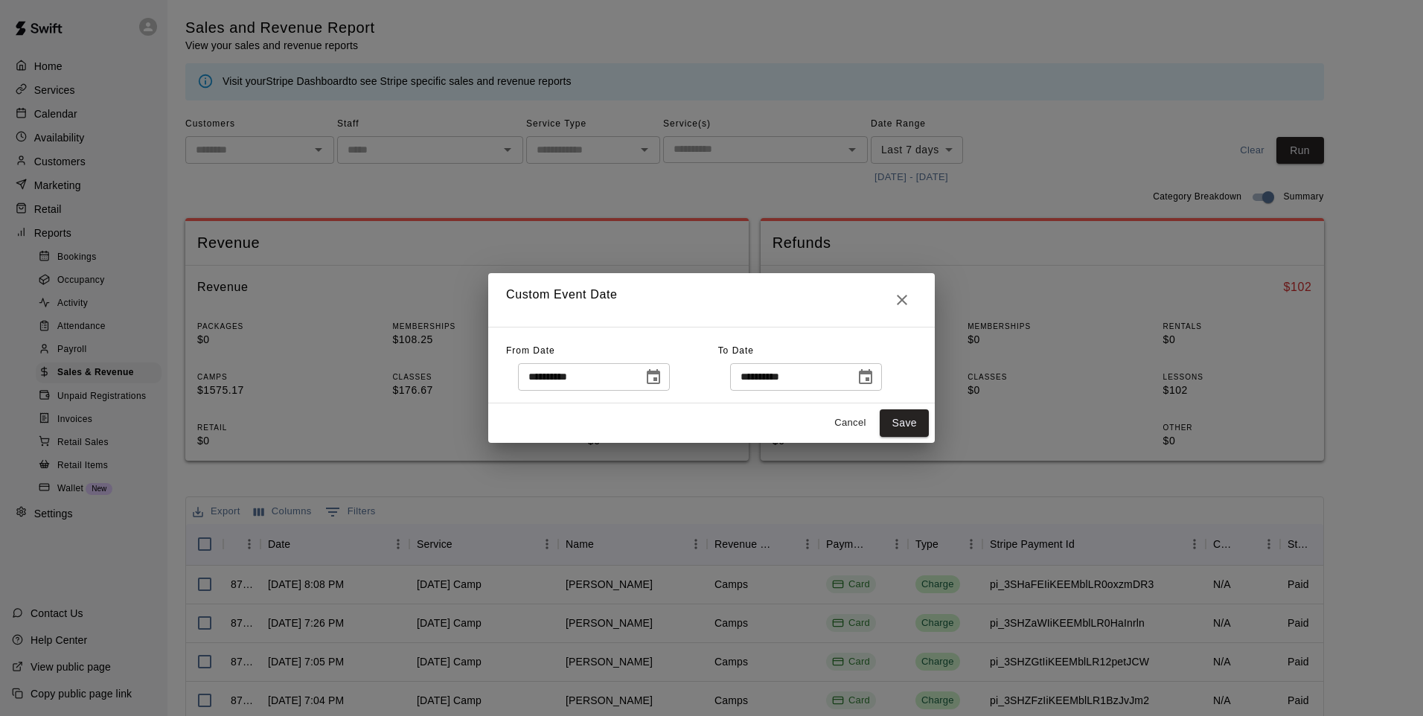
click at [660, 383] on icon "Choose date, selected date is Oct 6, 2025" at bounding box center [653, 376] width 13 height 15
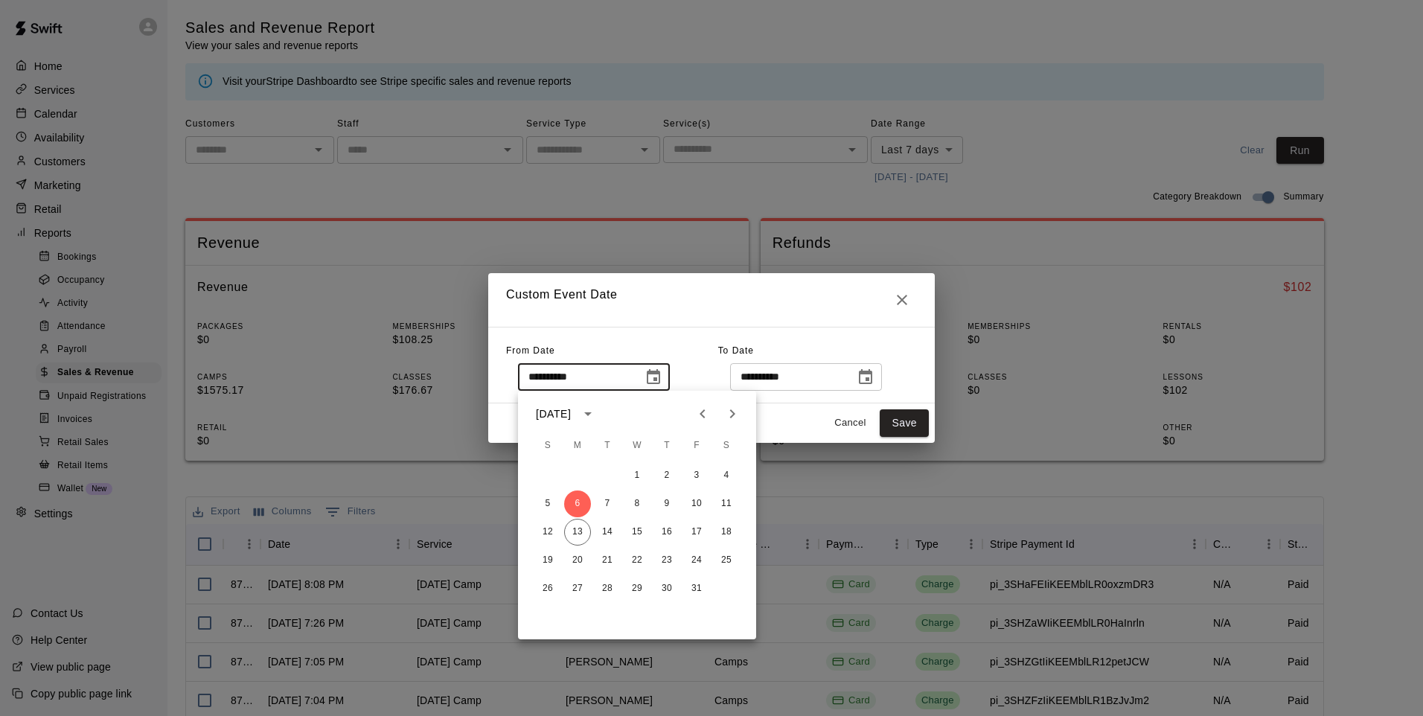
click at [705, 411] on icon "Previous month" at bounding box center [703, 414] width 18 height 18
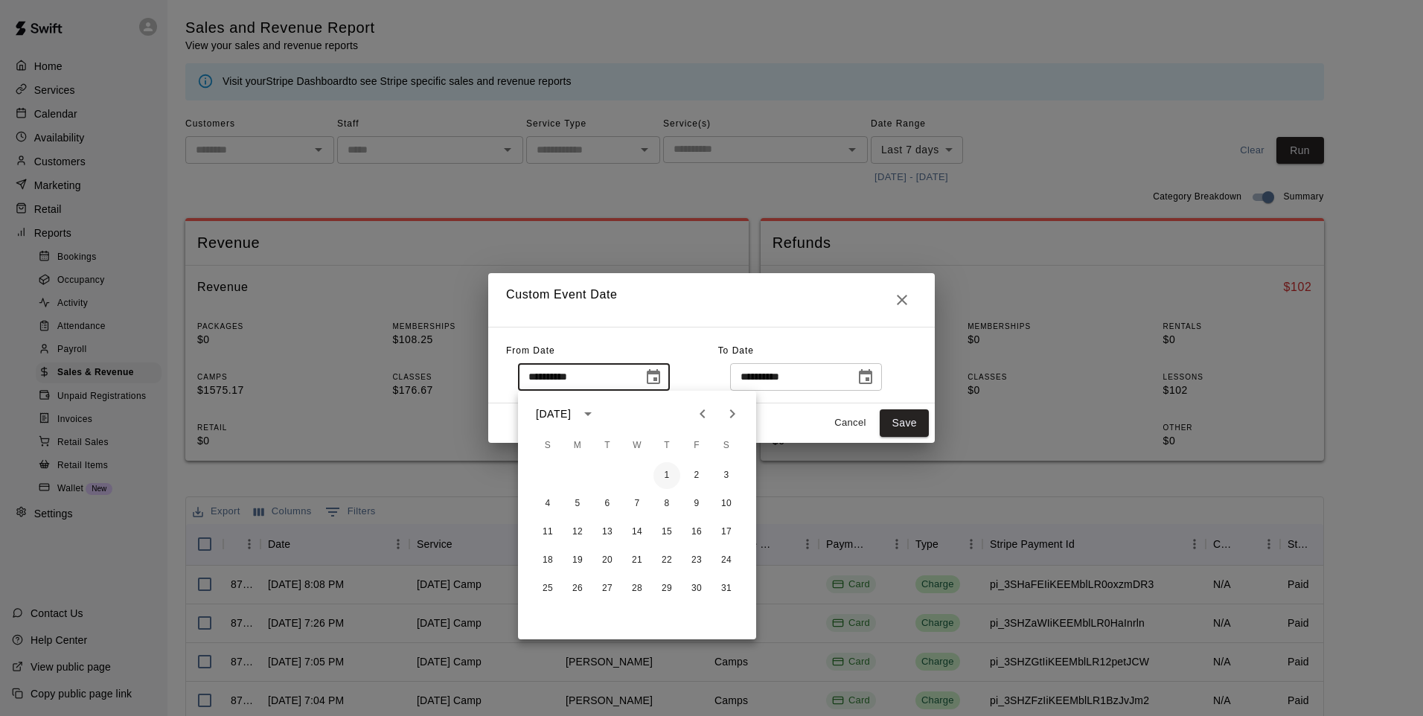
click at [667, 476] on button "1" at bounding box center [666, 475] width 27 height 27
type input "**********"
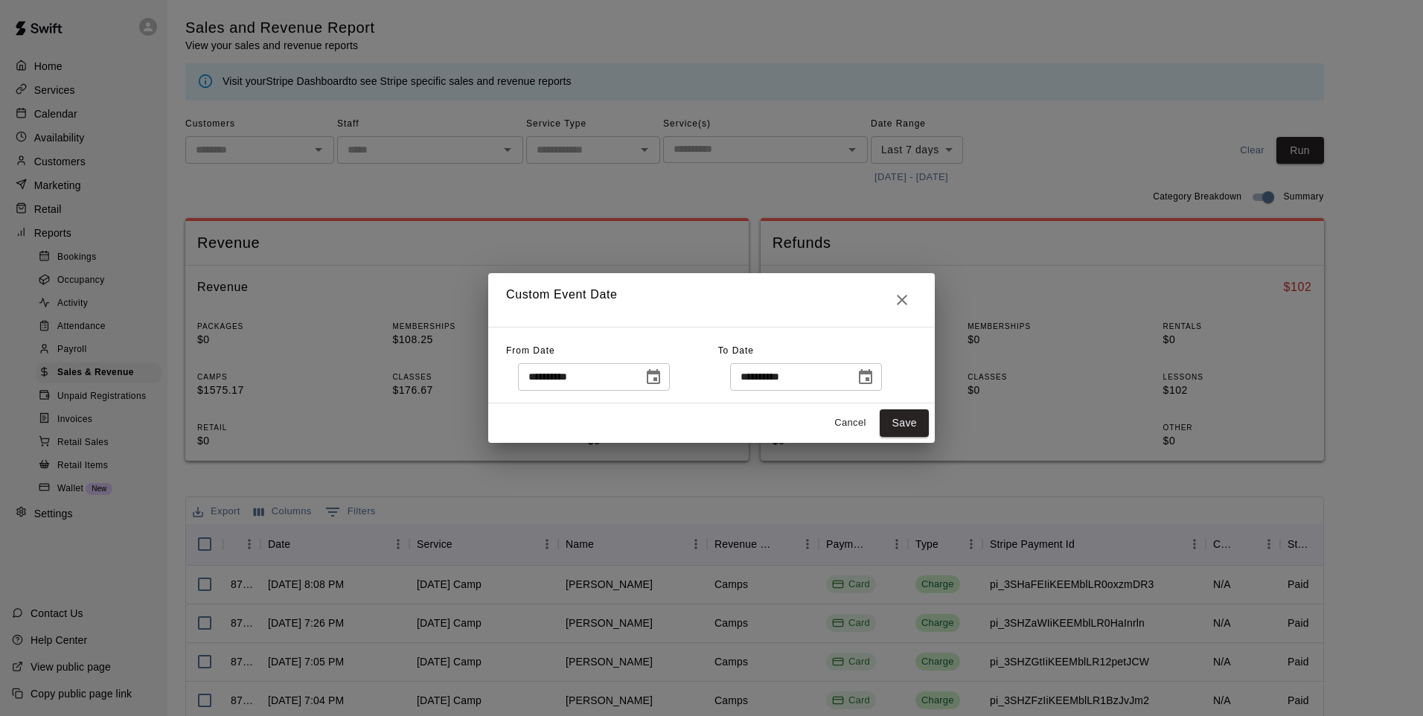
click at [875, 377] on icon "Choose date, selected date is Oct 13, 2025" at bounding box center [866, 377] width 18 height 18
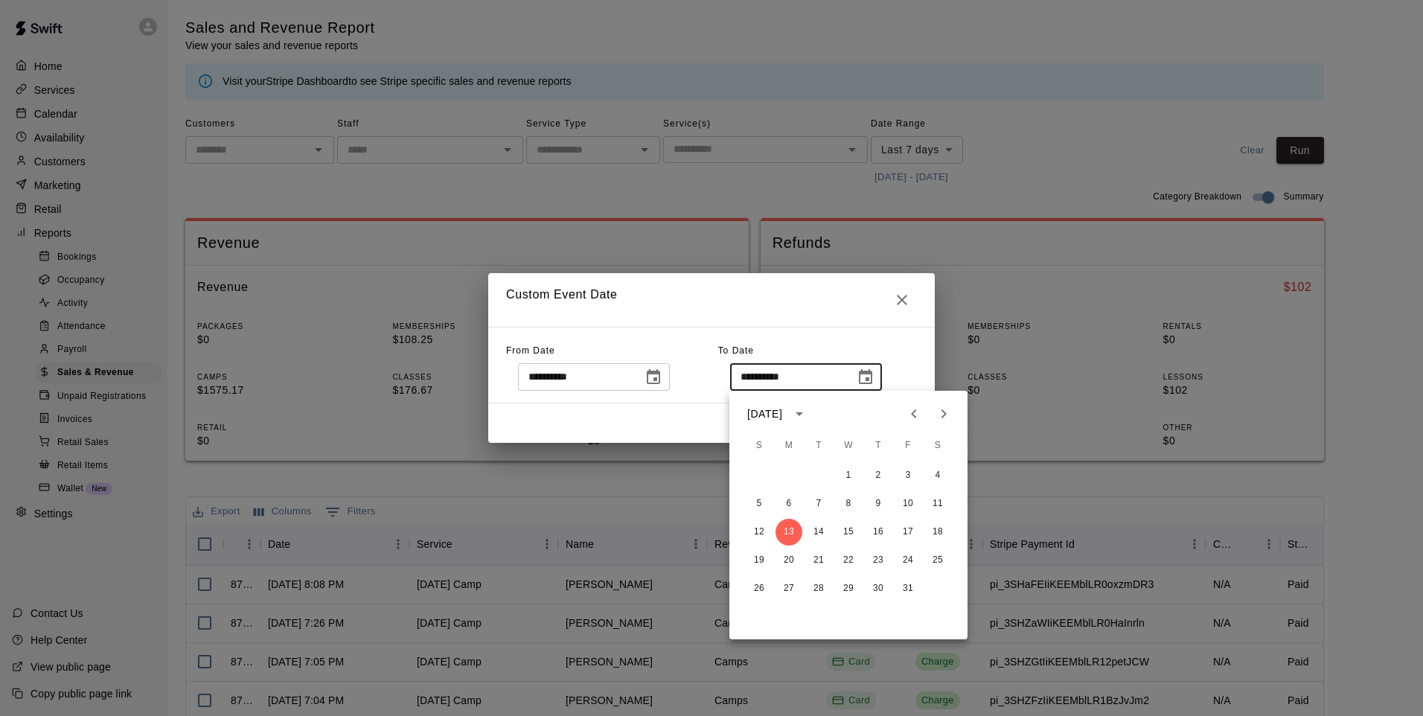
click at [918, 416] on icon "Previous month" at bounding box center [914, 414] width 18 height 18
click at [817, 584] on button "30" at bounding box center [818, 588] width 27 height 27
type input "**********"
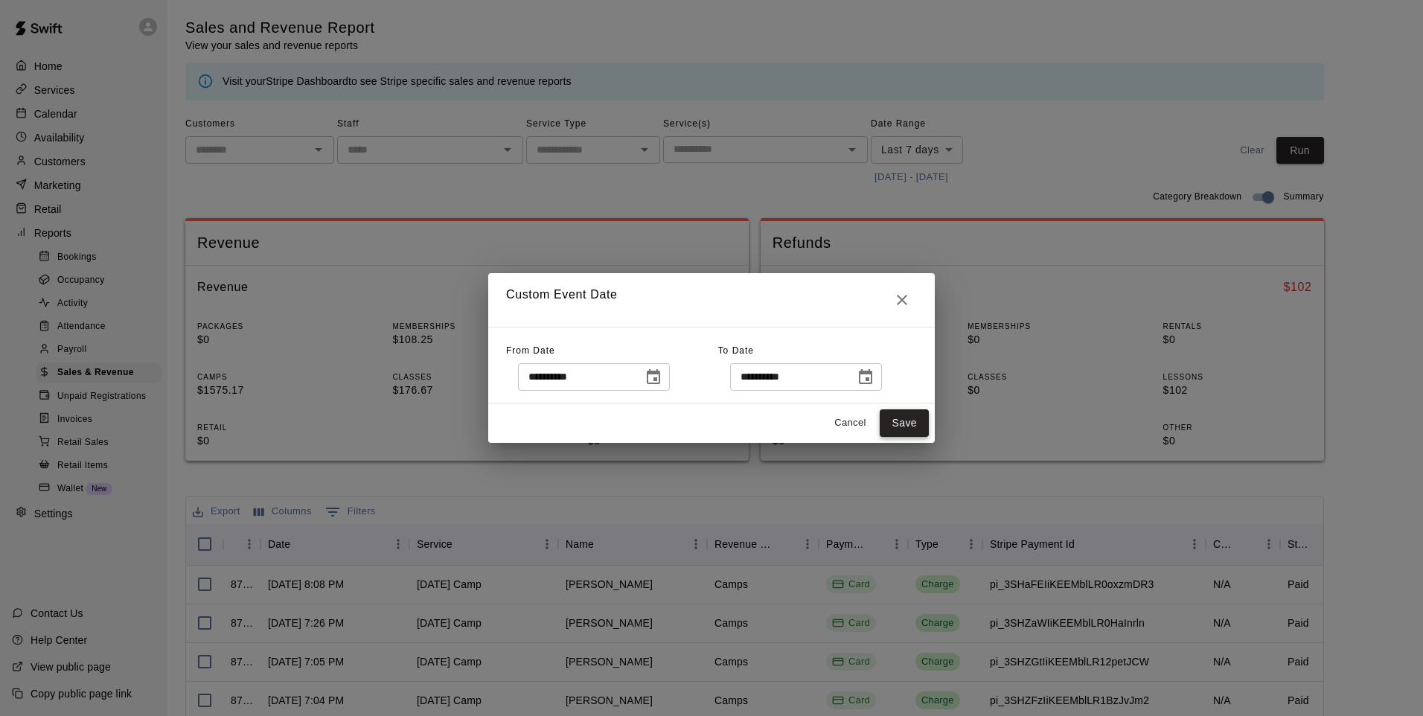
click at [911, 424] on button "Save" at bounding box center [904, 423] width 49 height 28
type input "******"
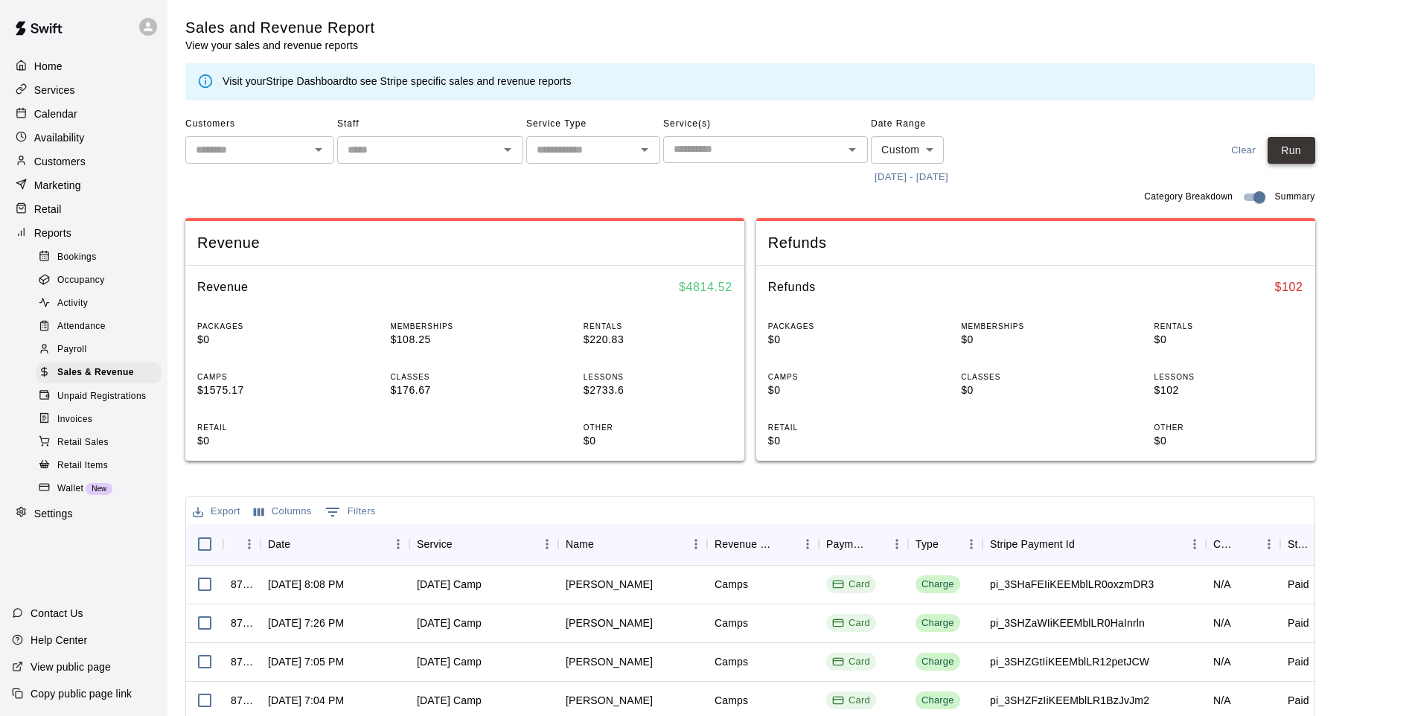
click at [1299, 153] on button "Run" at bounding box center [1292, 151] width 48 height 28
